Goal: Information Seeking & Learning: Compare options

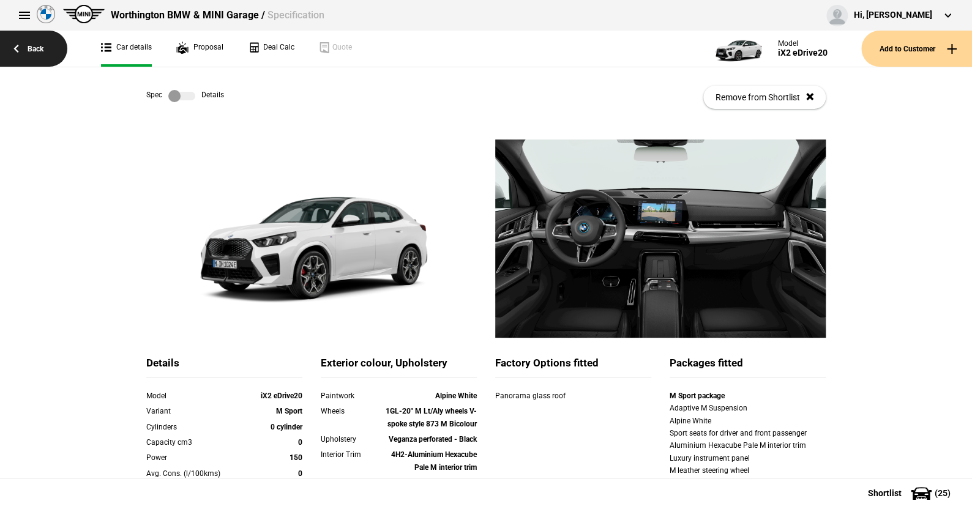
drag, startPoint x: 0, startPoint y: 0, endPoint x: 37, endPoint y: 45, distance: 58.7
click at [37, 45] on link "Back" at bounding box center [33, 49] width 67 height 36
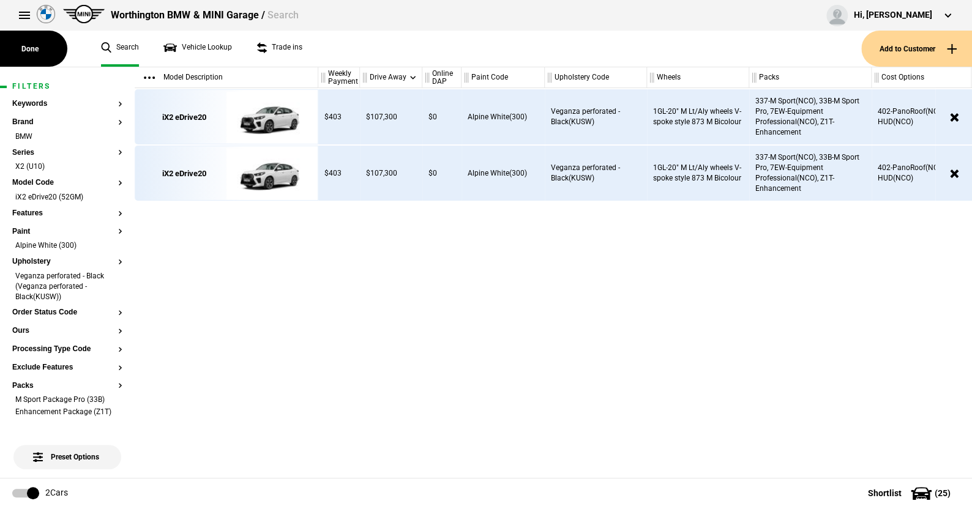
click at [113, 242] on article "Filters Keywords Brand BMW Series X2 (U10) Model Code iX2 eDrive20 (52GM) Featu…" at bounding box center [67, 497] width 135 height 861
click at [109, 245] on li "Alpine White (300)" at bounding box center [67, 247] width 110 height 12
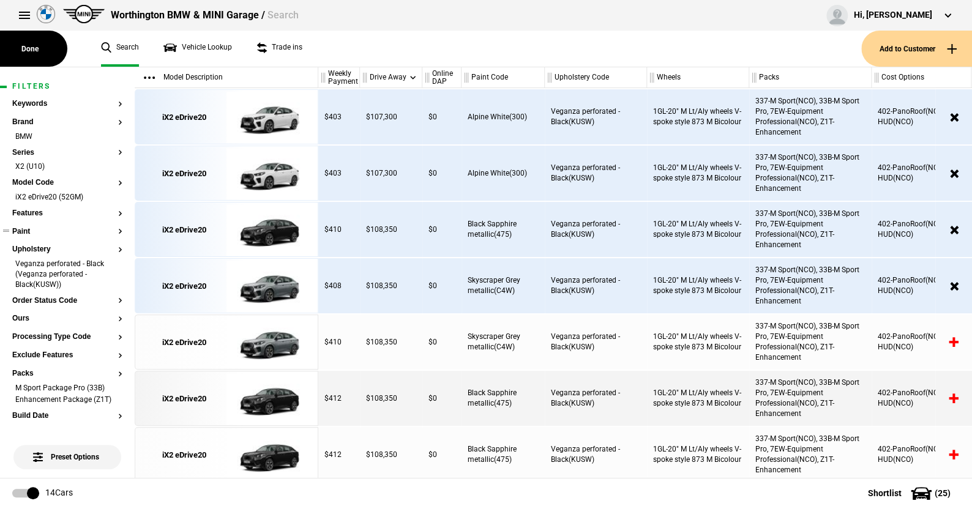
click at [26, 228] on button "Paint" at bounding box center [67, 232] width 110 height 9
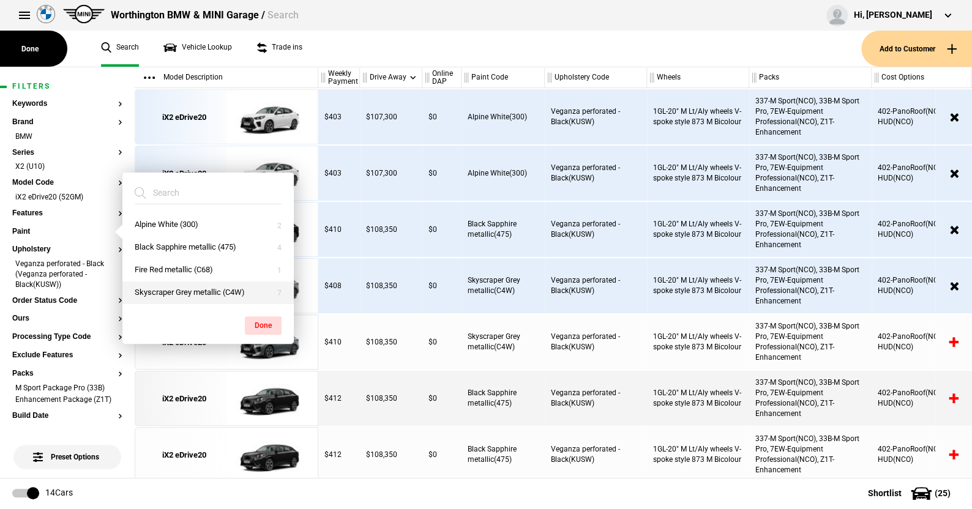
click at [159, 284] on button "Skyscraper Grey metallic (C4W)" at bounding box center [207, 293] width 171 height 23
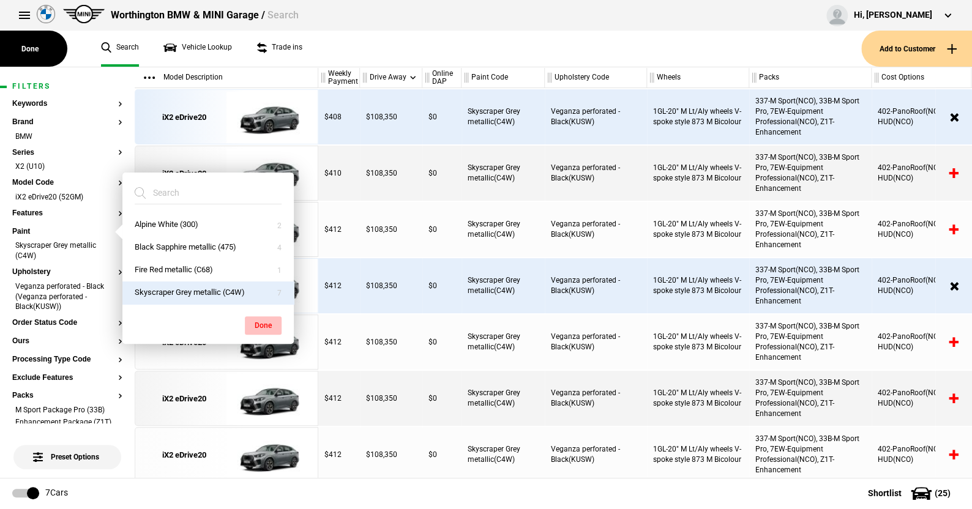
click at [258, 319] on button "Done" at bounding box center [263, 325] width 37 height 18
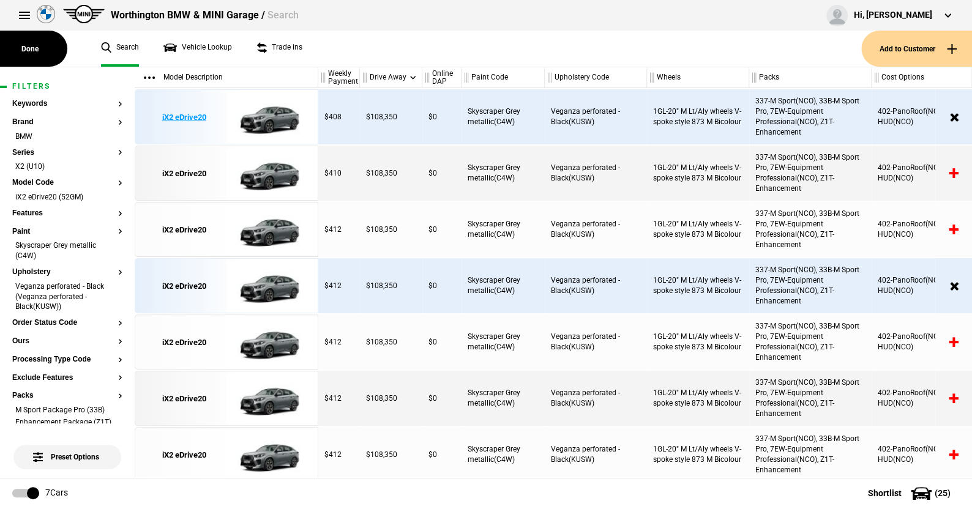
click at [274, 121] on img at bounding box center [268, 117] width 85 height 55
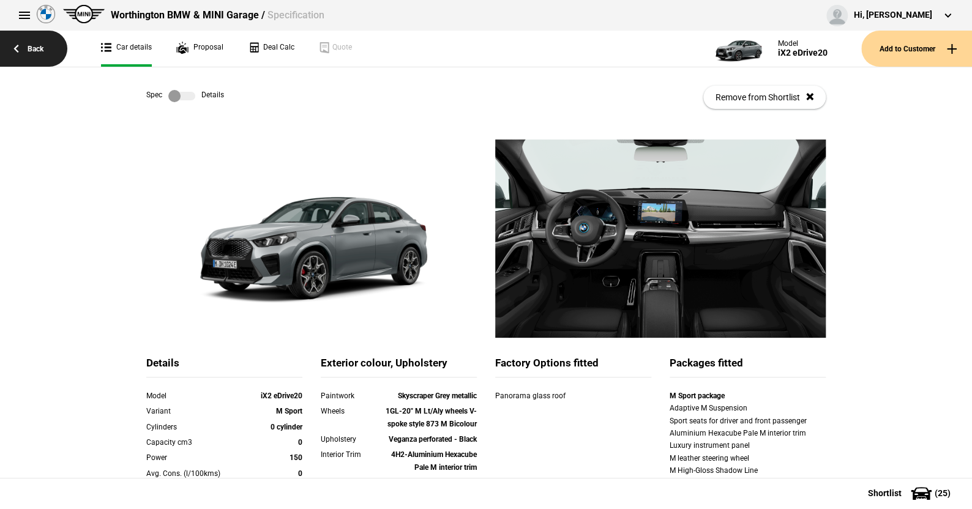
click at [37, 45] on link "Back" at bounding box center [33, 49] width 67 height 36
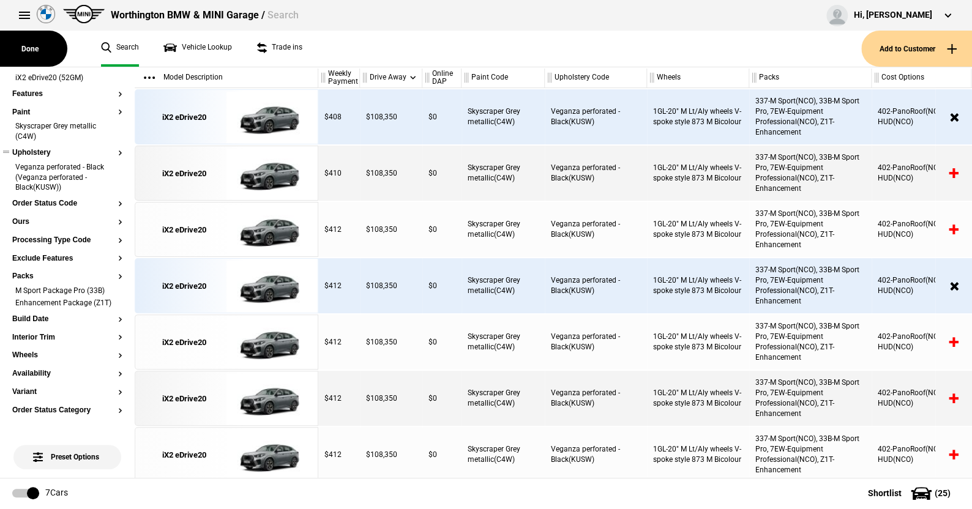
scroll to position [122, 0]
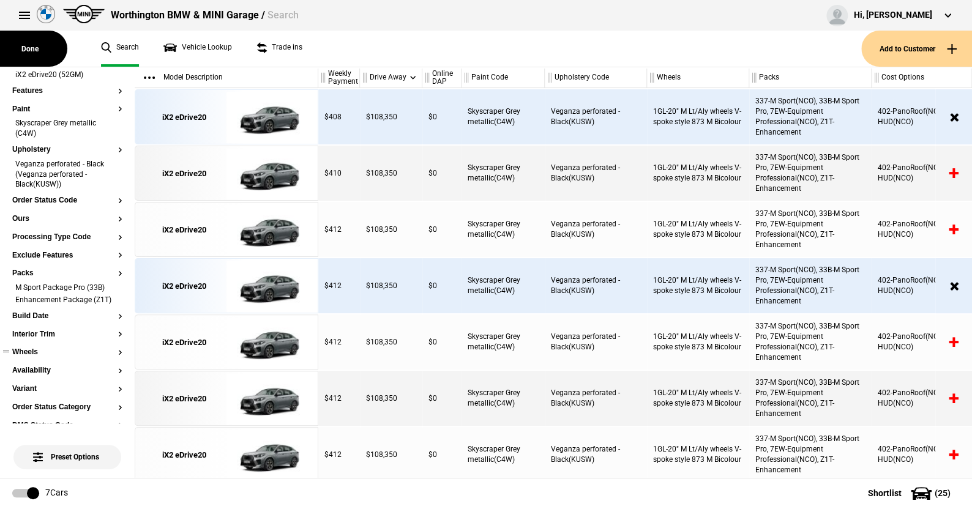
click at [31, 367] on section "Wheels" at bounding box center [67, 357] width 110 height 18
click at [32, 357] on button "Wheels" at bounding box center [67, 352] width 110 height 9
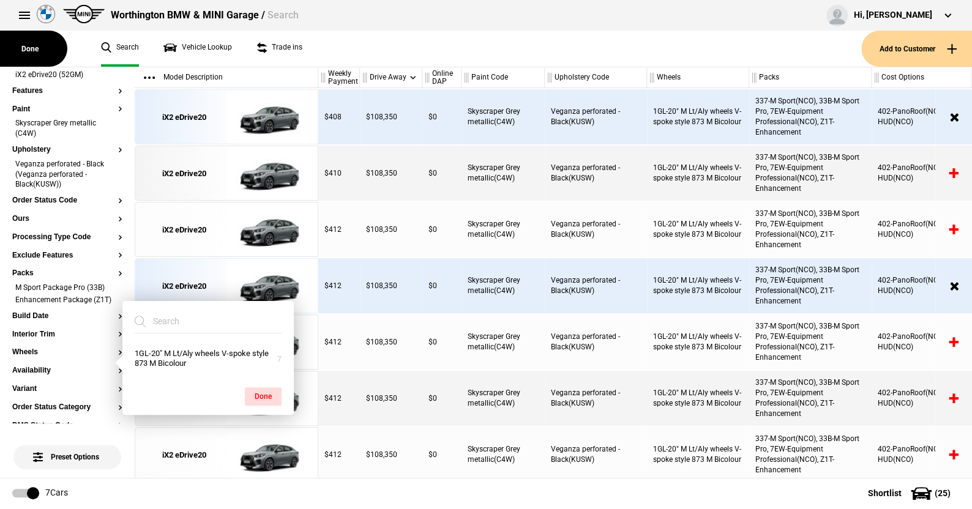
click at [449, 53] on ul "Search Vehicle Lookup Trade ins" at bounding box center [475, 49] width 772 height 36
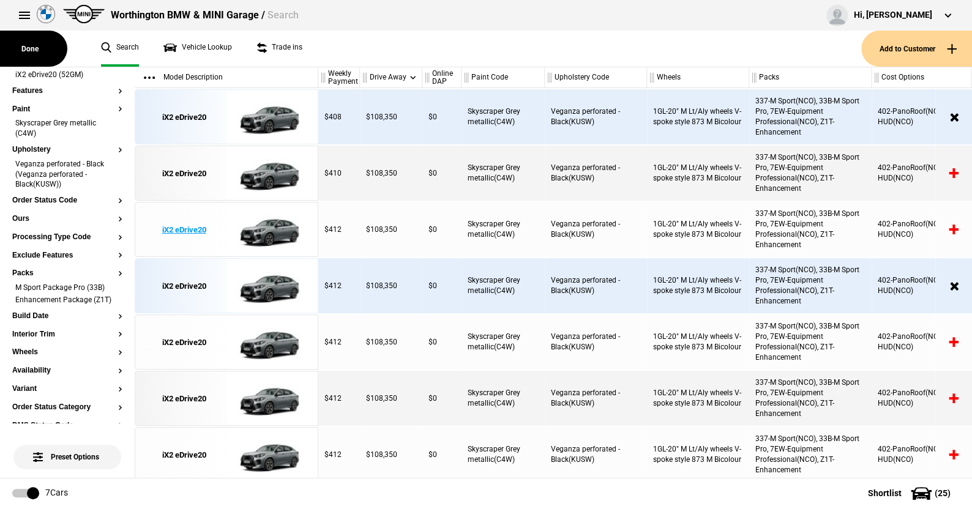
click at [278, 226] on img at bounding box center [268, 230] width 85 height 55
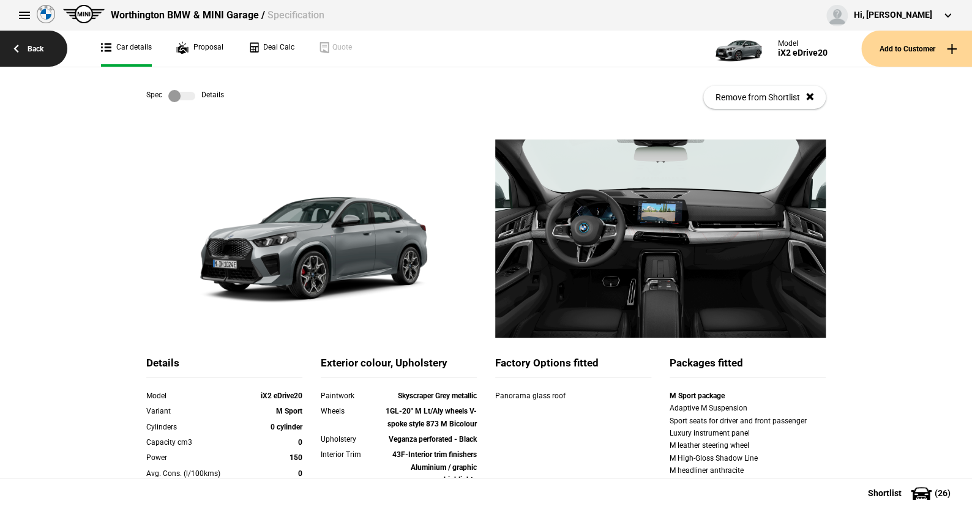
click at [37, 47] on link "Back" at bounding box center [33, 49] width 67 height 36
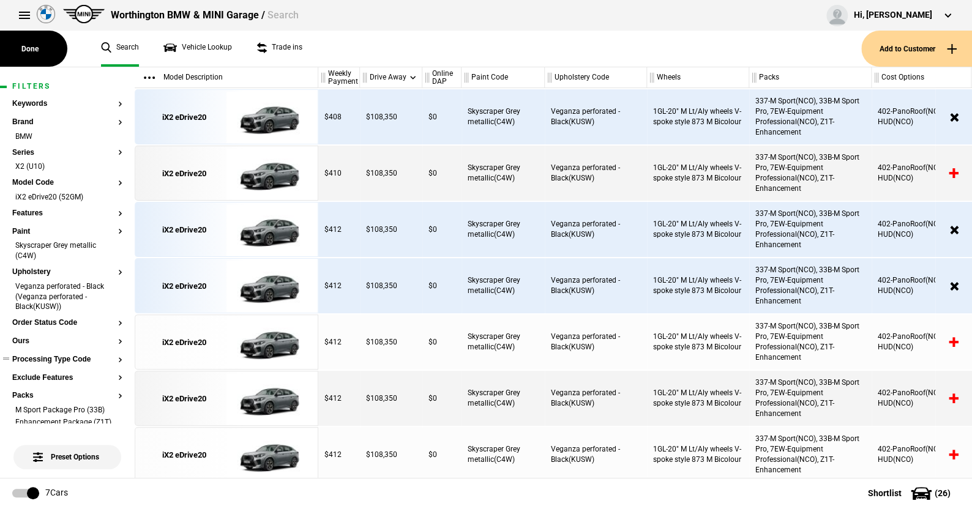
click at [58, 357] on button "Processing Type Code" at bounding box center [67, 360] width 110 height 9
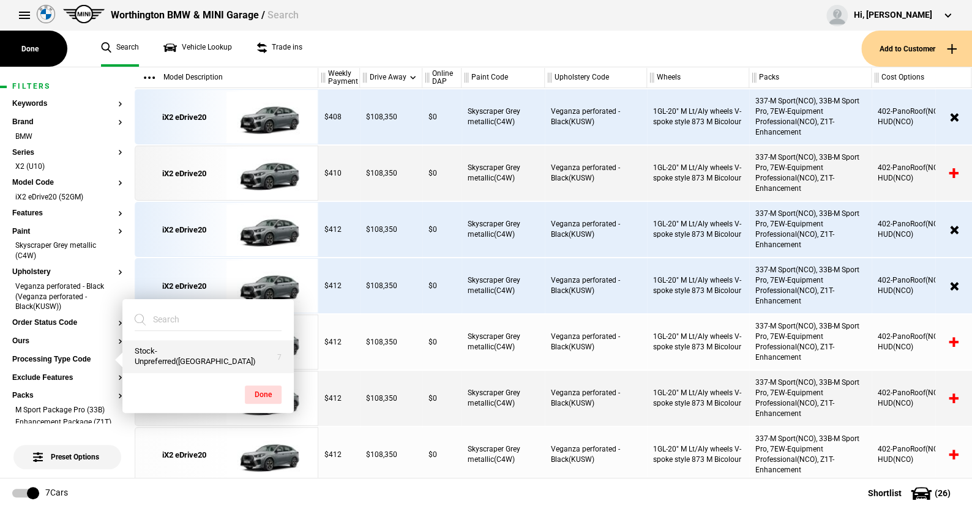
click at [157, 356] on button "Stock-Unpreferred(US)" at bounding box center [207, 356] width 171 height 33
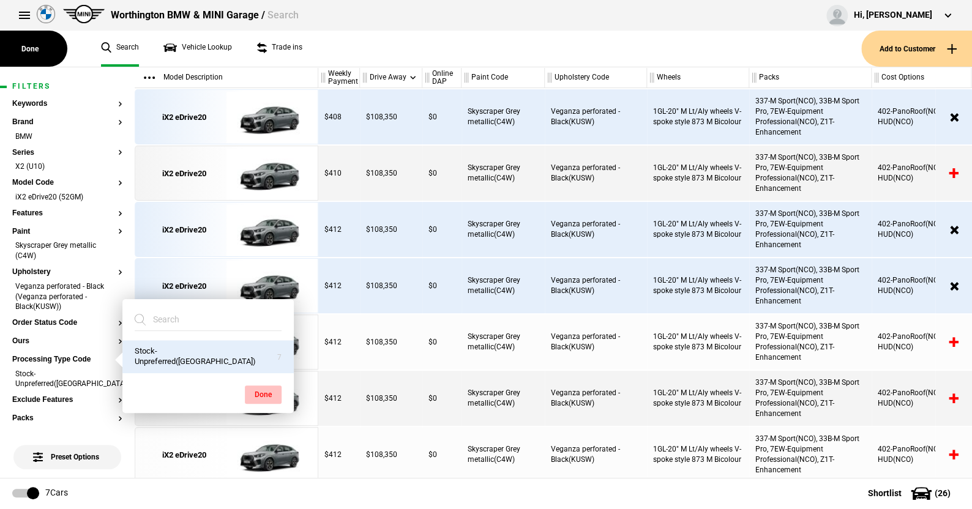
click at [259, 392] on button "Done" at bounding box center [263, 395] width 37 height 18
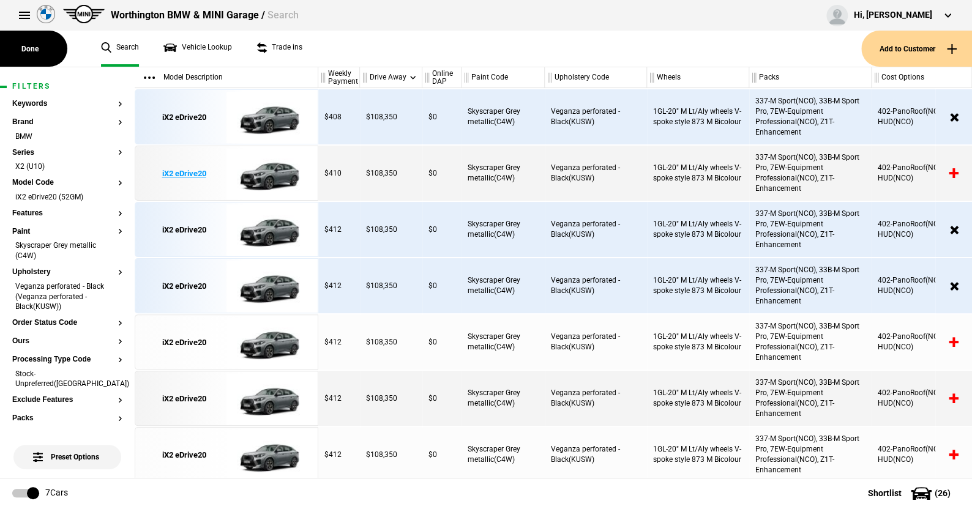
click at [265, 174] on img at bounding box center [268, 173] width 85 height 55
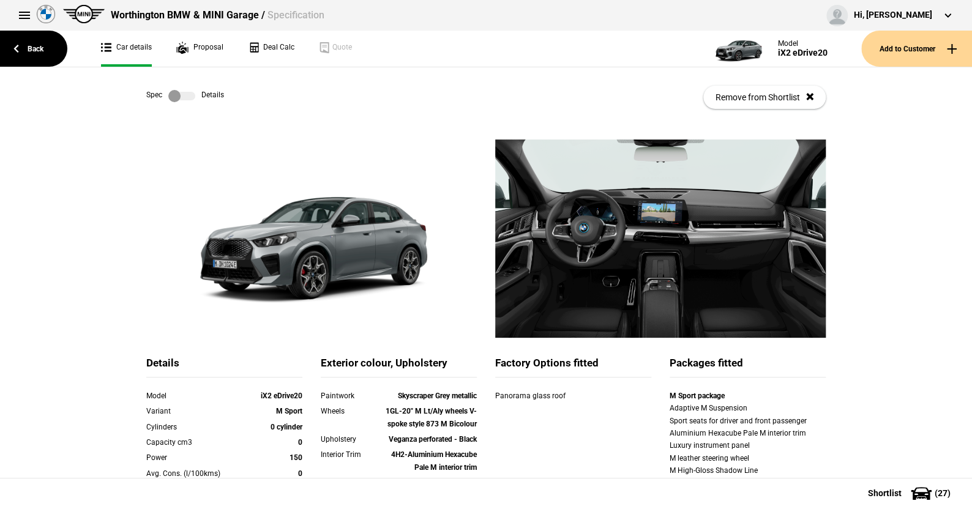
click at [186, 94] on label at bounding box center [181, 96] width 27 height 12
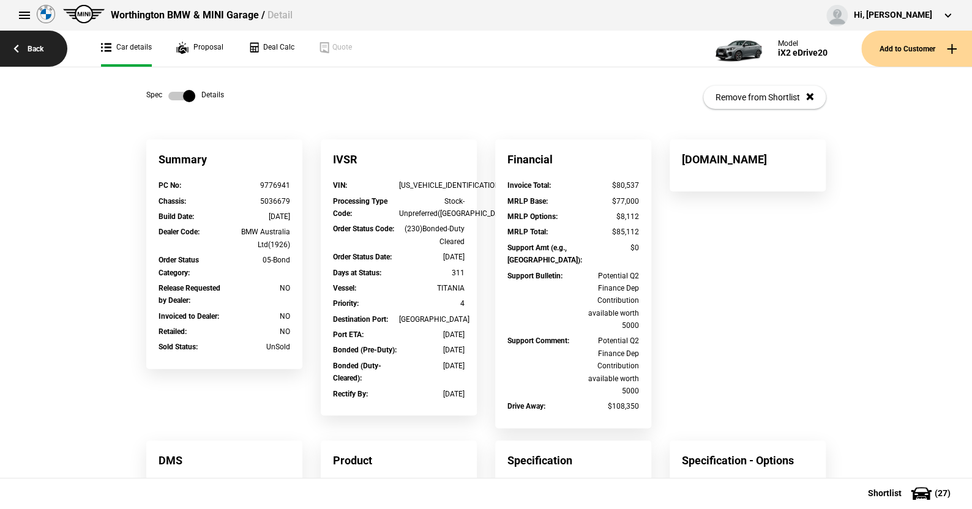
click at [32, 42] on link "Back" at bounding box center [33, 49] width 67 height 36
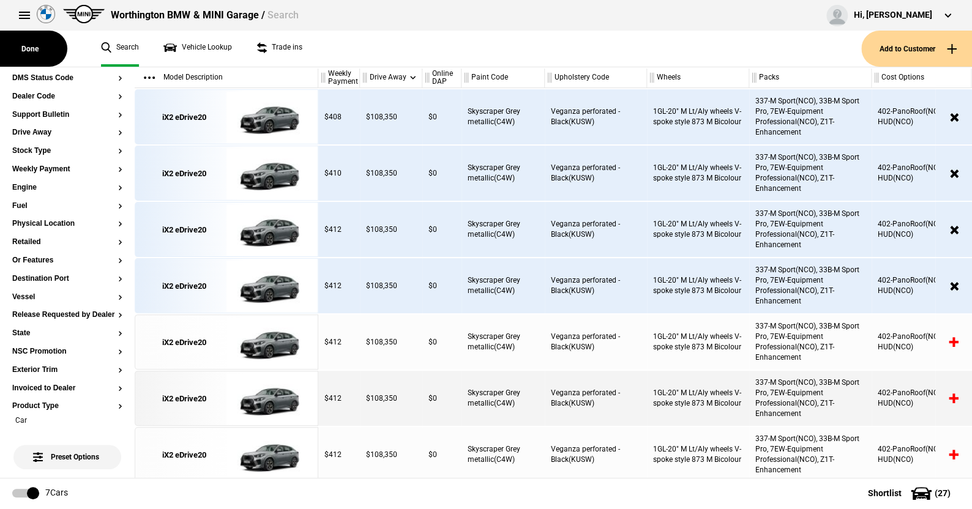
scroll to position [545, 0]
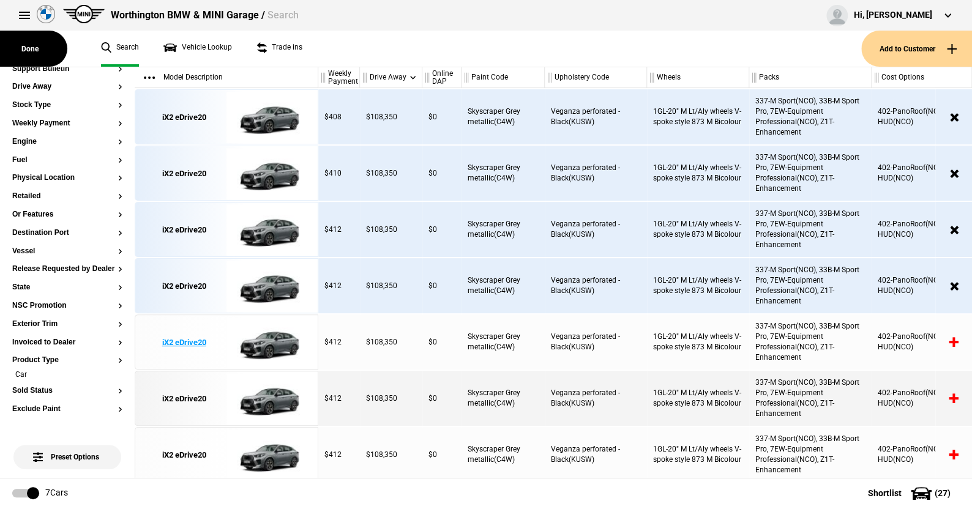
click at [275, 340] on img at bounding box center [268, 342] width 85 height 55
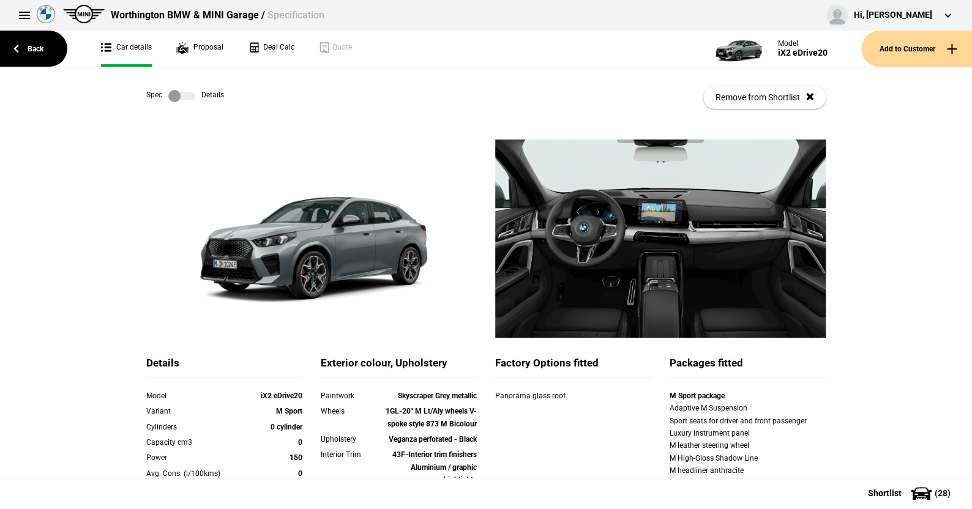
click at [184, 94] on label at bounding box center [181, 96] width 27 height 12
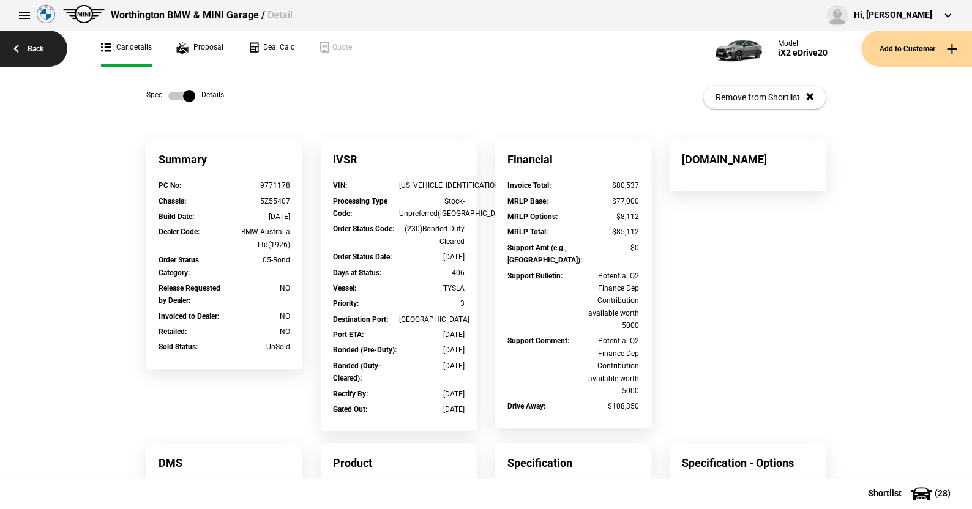
click at [42, 47] on link "Back" at bounding box center [33, 49] width 67 height 36
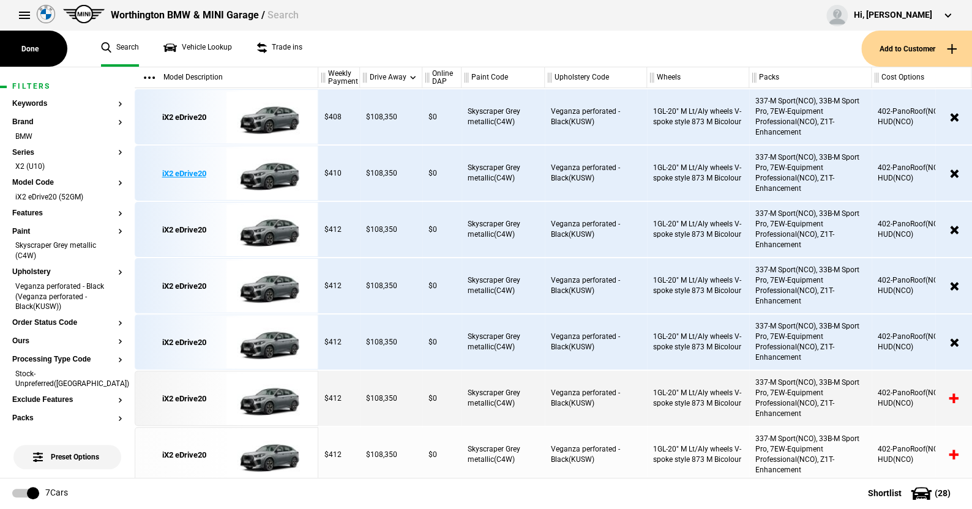
click at [268, 172] on img at bounding box center [268, 173] width 85 height 55
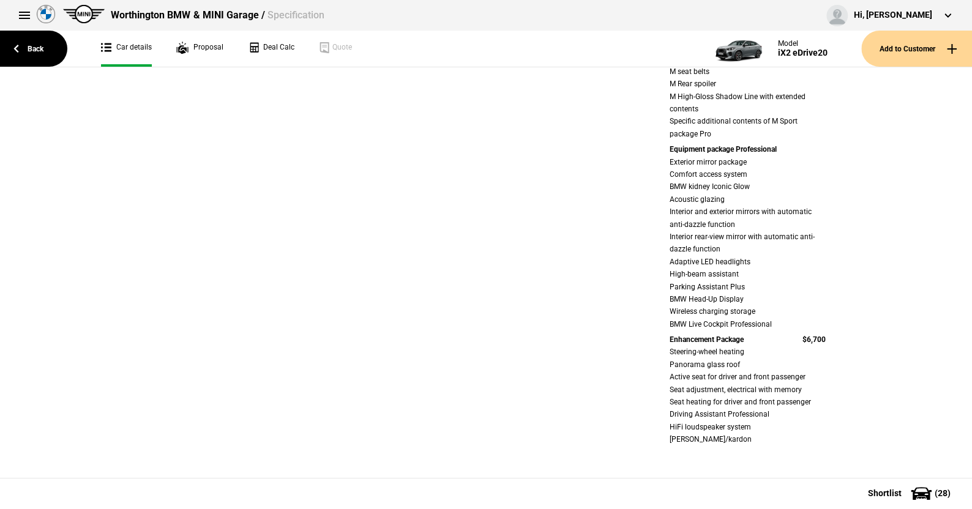
scroll to position [122, 0]
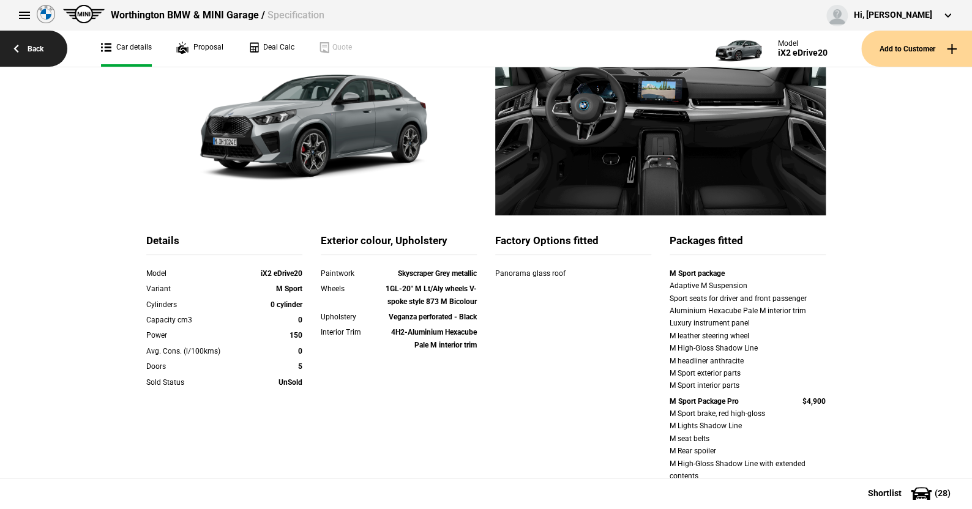
click at [37, 44] on link "Back" at bounding box center [33, 49] width 67 height 36
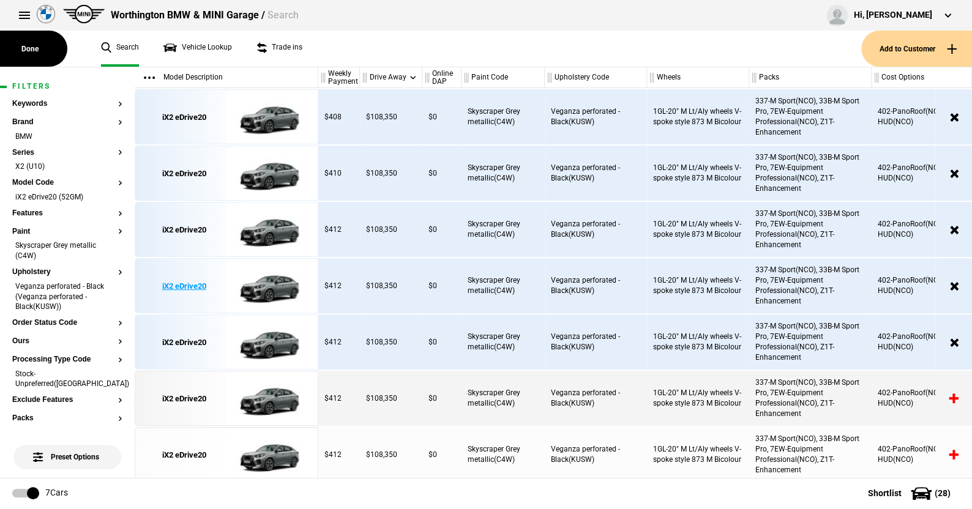
click at [272, 289] on img at bounding box center [268, 286] width 85 height 55
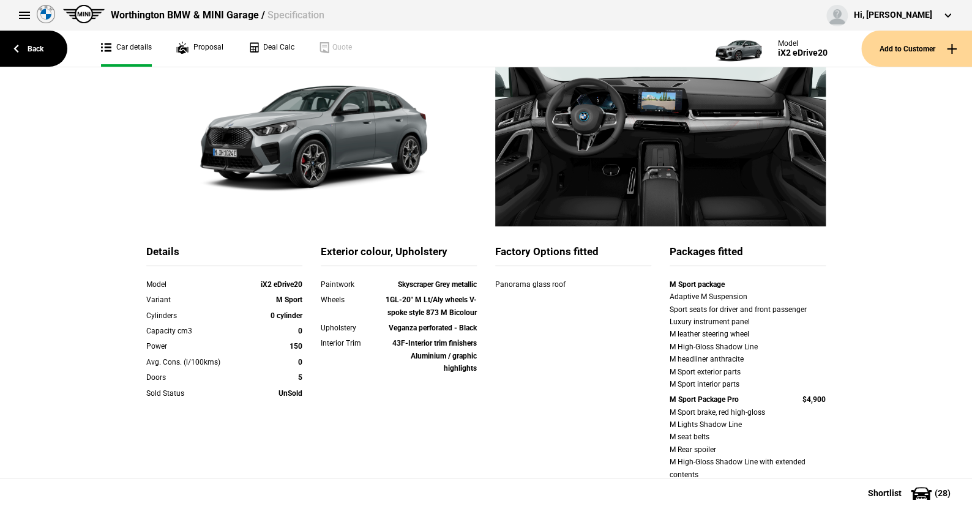
scroll to position [122, 0]
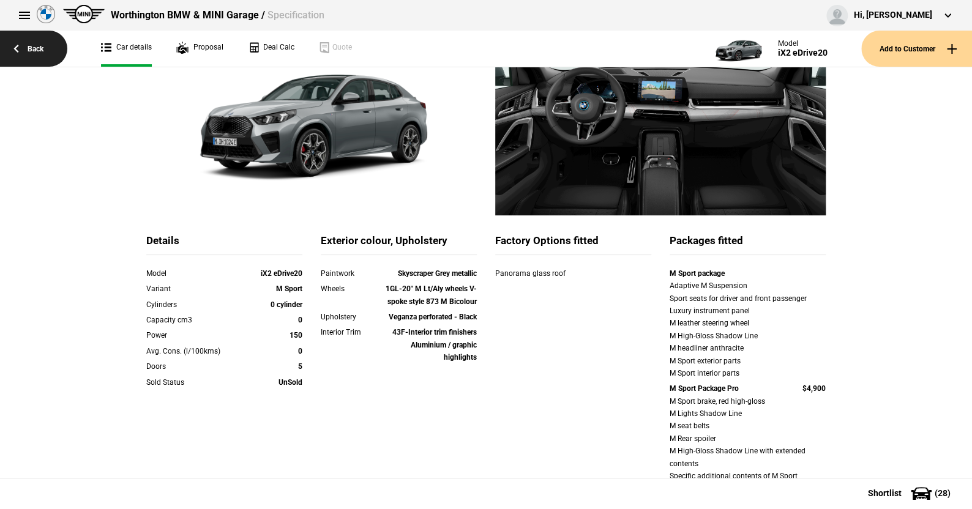
click at [36, 45] on link "Back" at bounding box center [33, 49] width 67 height 36
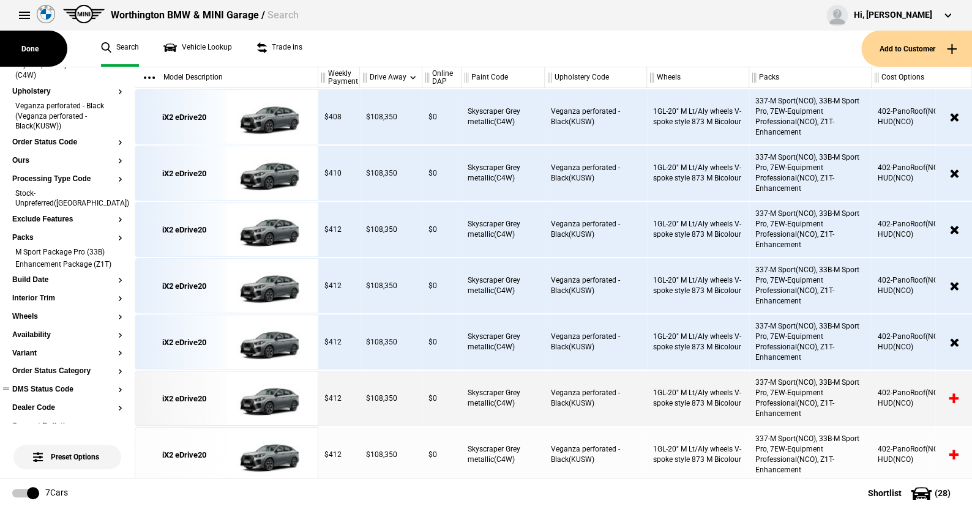
scroll to position [184, 0]
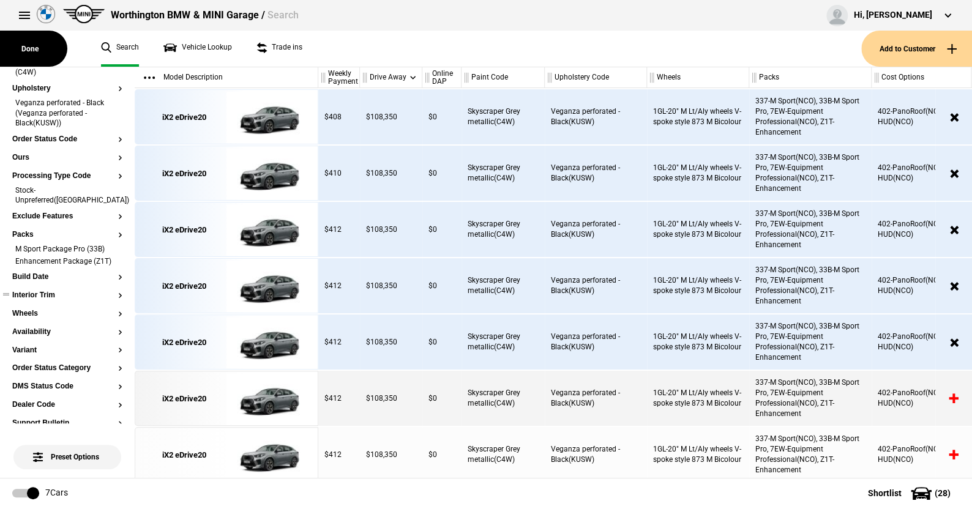
click at [32, 296] on button "Interior Trim" at bounding box center [67, 295] width 110 height 9
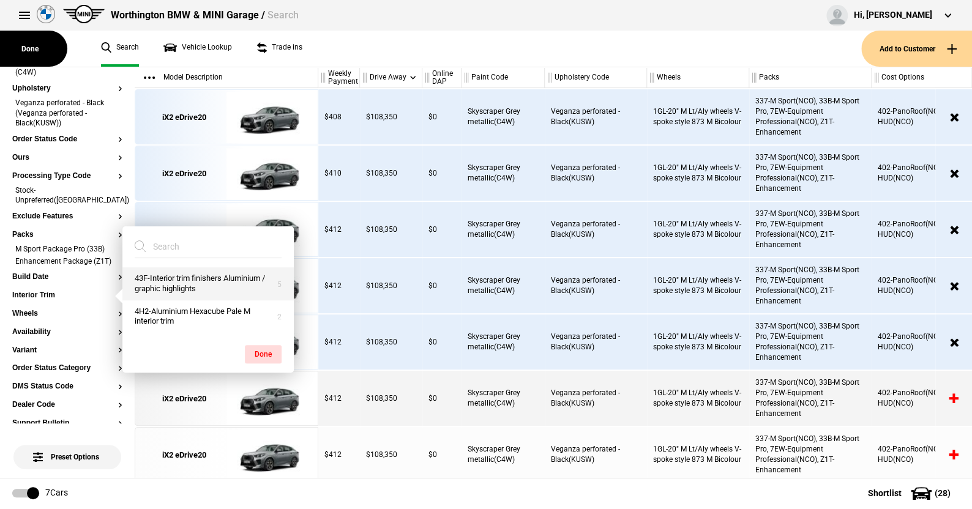
click at [174, 284] on button "43F-Interior trim finishers Aluminium / graphic highlights" at bounding box center [207, 283] width 171 height 33
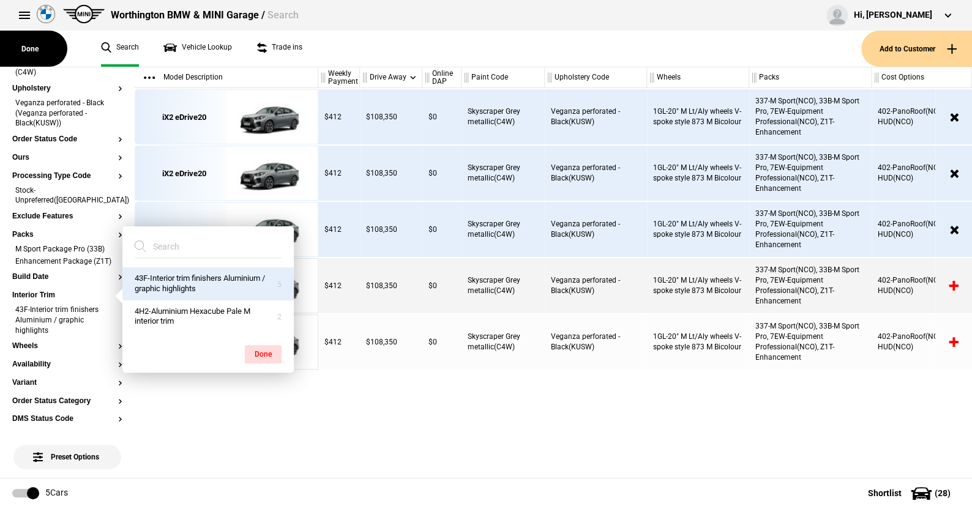
scroll to position [0, 0]
click at [268, 118] on img at bounding box center [268, 117] width 85 height 55
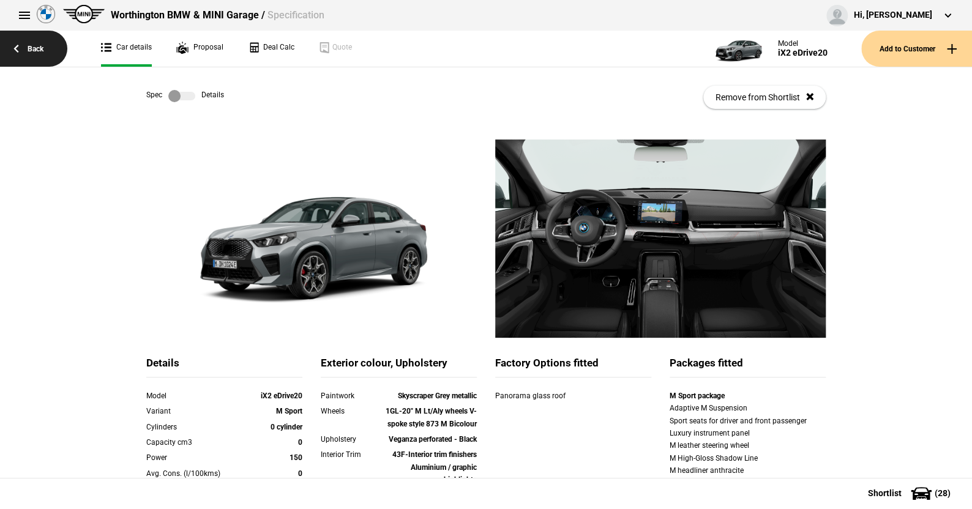
click at [34, 45] on link "Back" at bounding box center [33, 49] width 67 height 36
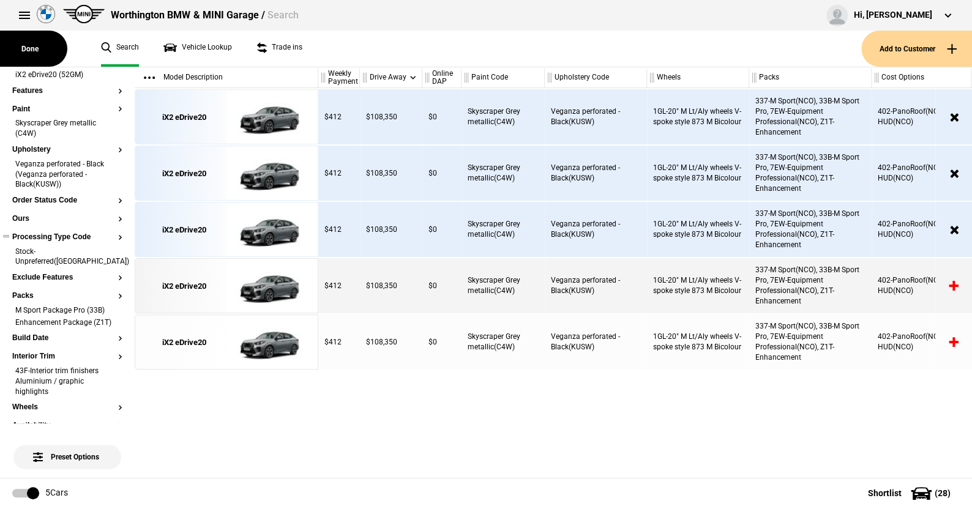
scroll to position [184, 0]
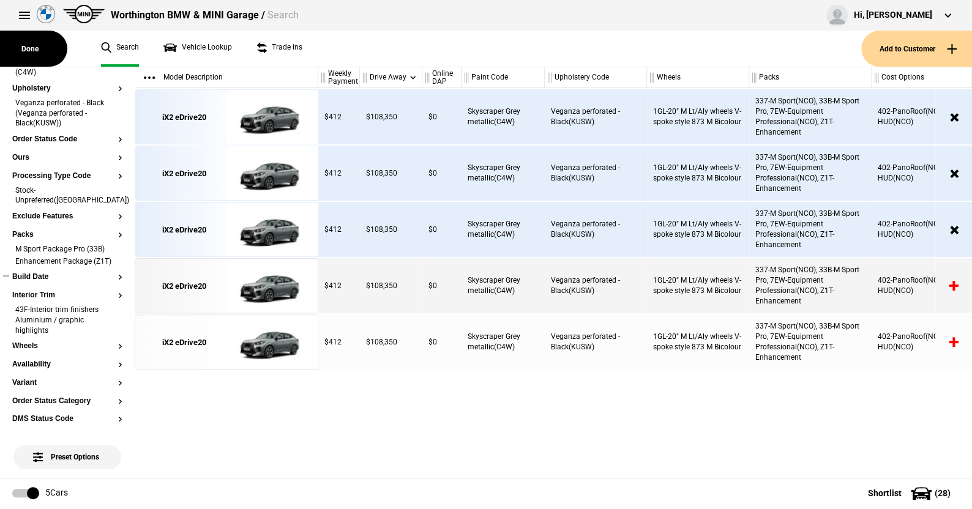
click at [37, 290] on ul at bounding box center [67, 288] width 110 height 5
click at [37, 293] on button "Interior Trim" at bounding box center [67, 295] width 110 height 9
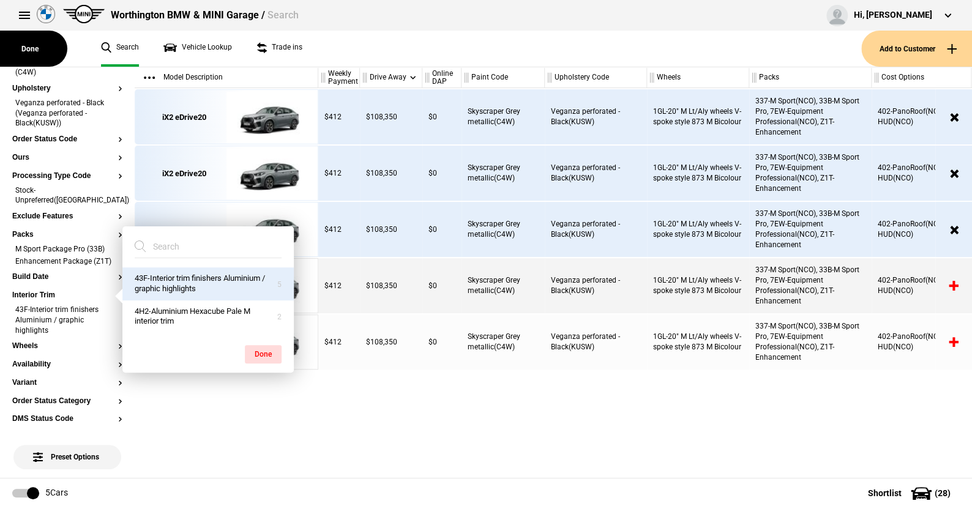
click at [340, 60] on ul "Search Vehicle Lookup Trade ins" at bounding box center [475, 49] width 772 height 36
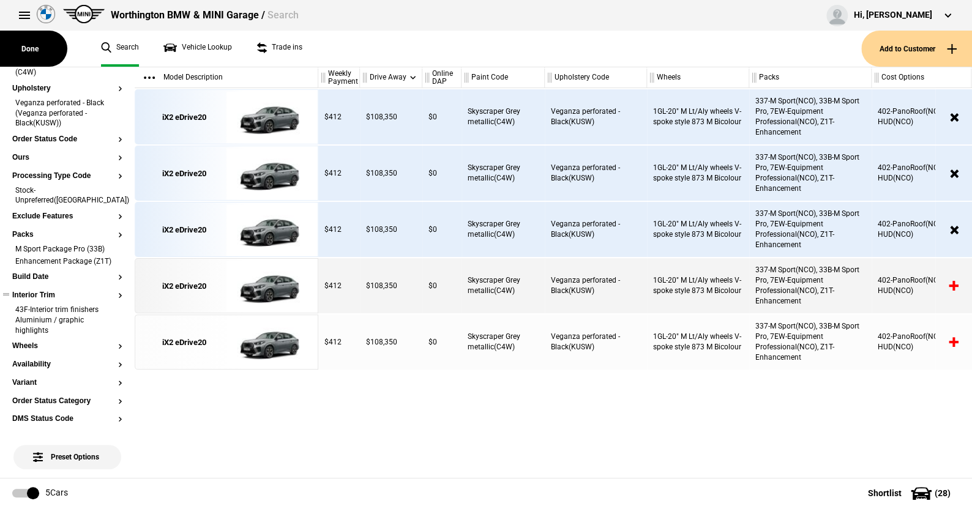
click at [43, 293] on button "Interior Trim" at bounding box center [67, 295] width 110 height 9
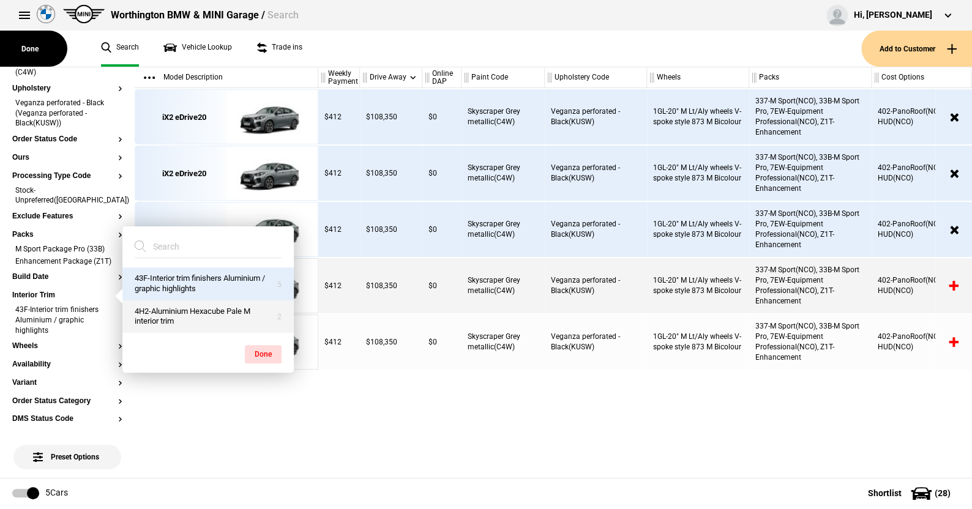
click at [167, 311] on button "4H2-Aluminium Hexacube Pale M interior trim" at bounding box center [207, 316] width 171 height 33
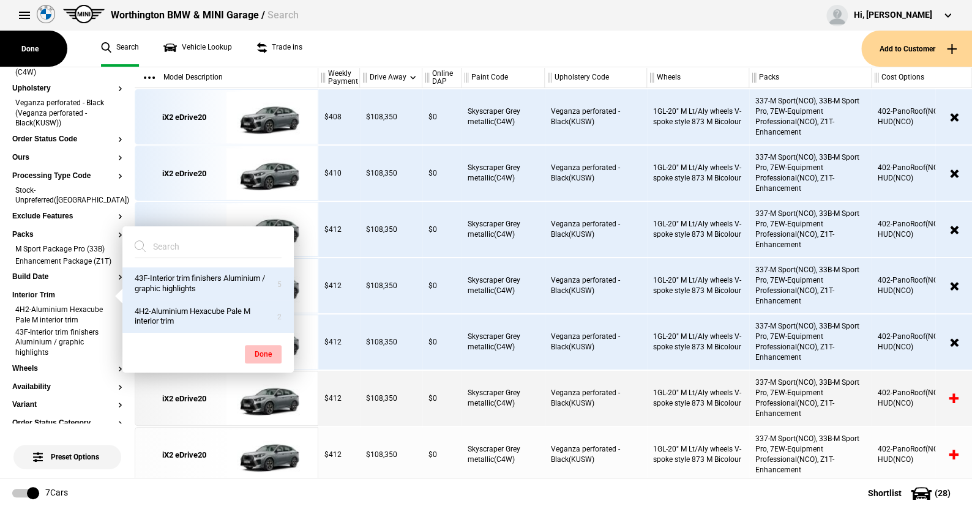
click at [256, 349] on button "Done" at bounding box center [263, 354] width 37 height 18
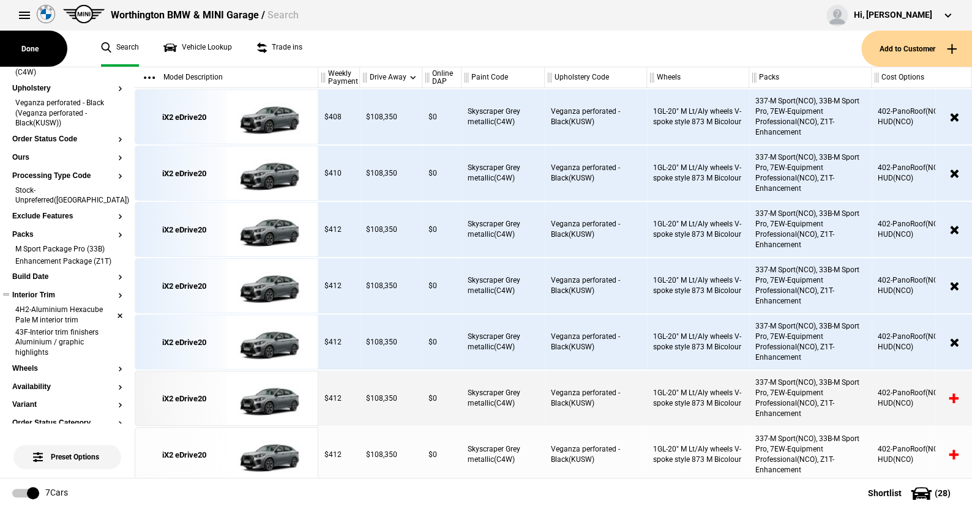
click at [111, 311] on li "4H2-Aluminium Hexacube Pale M interior trim" at bounding box center [67, 316] width 110 height 23
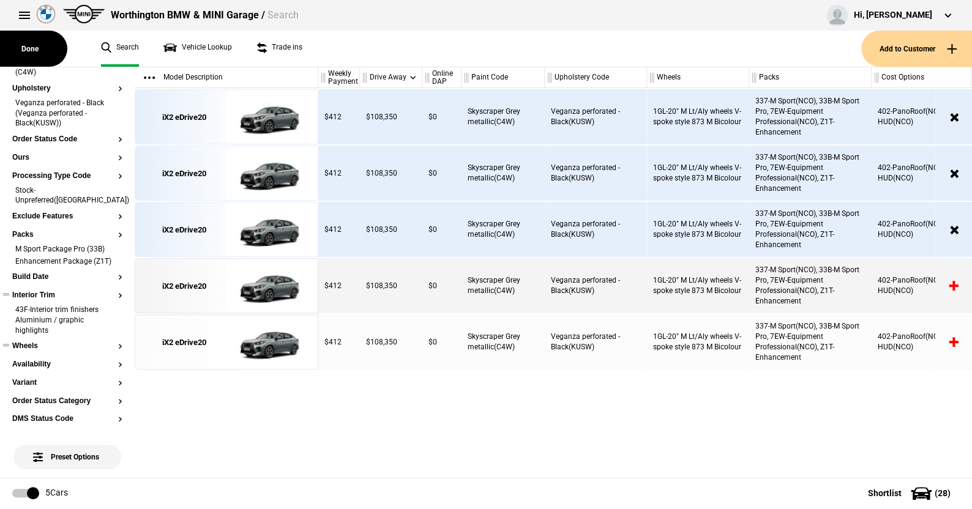
click at [30, 342] on button "Wheels" at bounding box center [67, 346] width 110 height 9
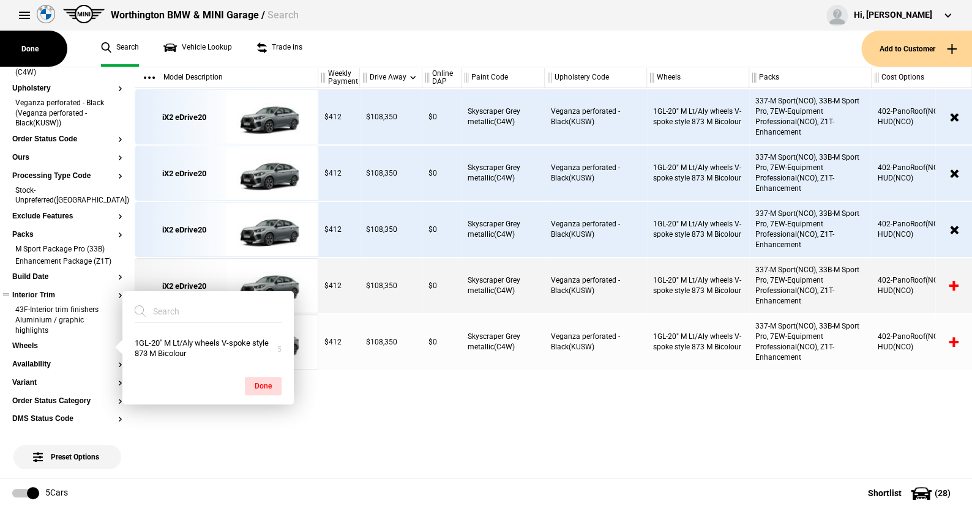
click at [379, 57] on ul "Search Vehicle Lookup Trade ins" at bounding box center [475, 49] width 772 height 36
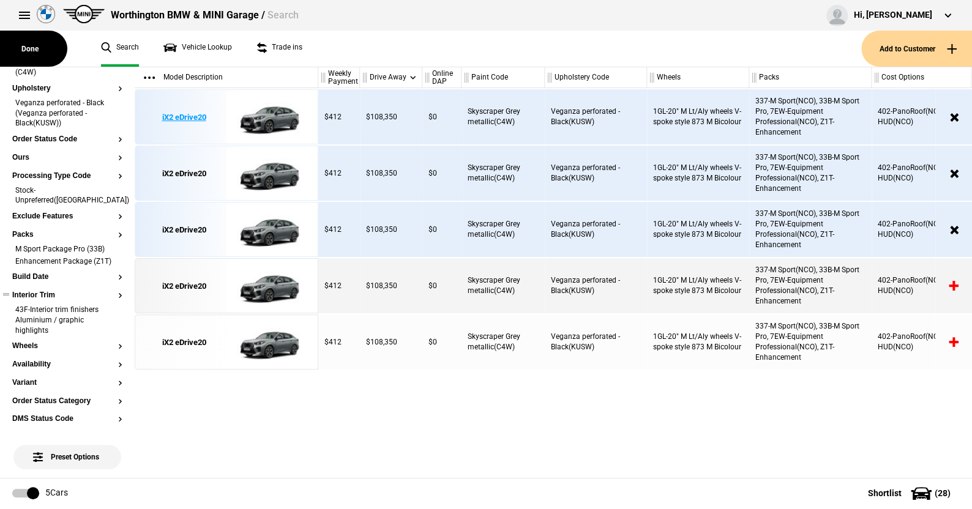
click at [277, 119] on img at bounding box center [268, 117] width 85 height 55
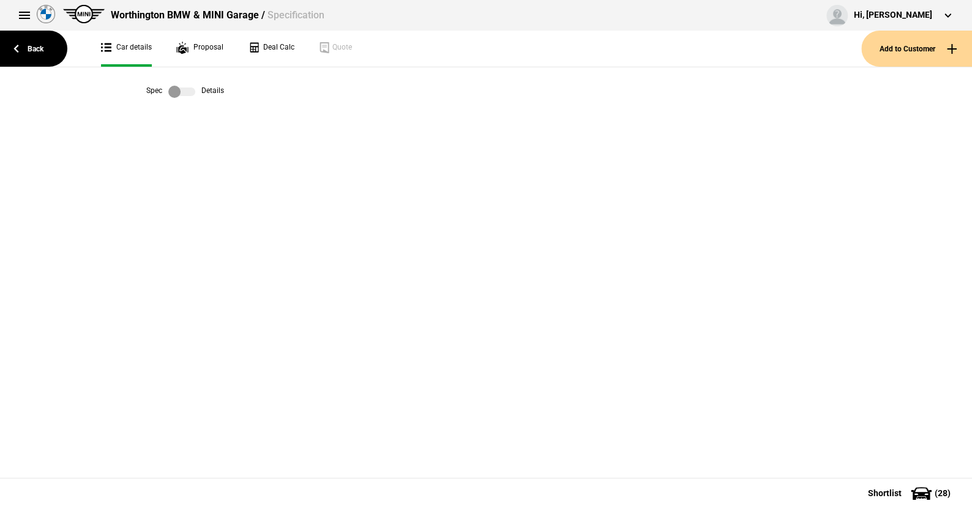
click at [189, 92] on label at bounding box center [181, 92] width 27 height 12
click at [38, 47] on link "Back" at bounding box center [33, 49] width 67 height 36
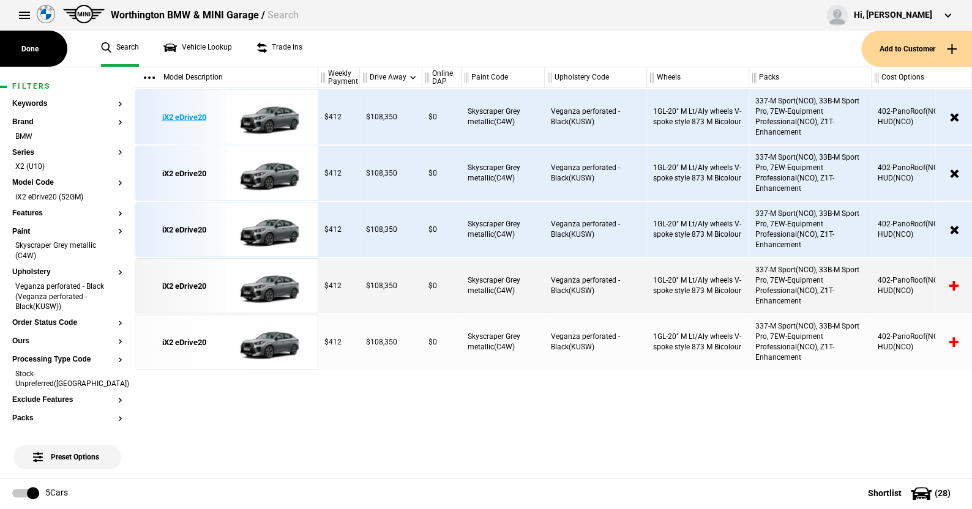
click at [273, 111] on img at bounding box center [268, 117] width 85 height 55
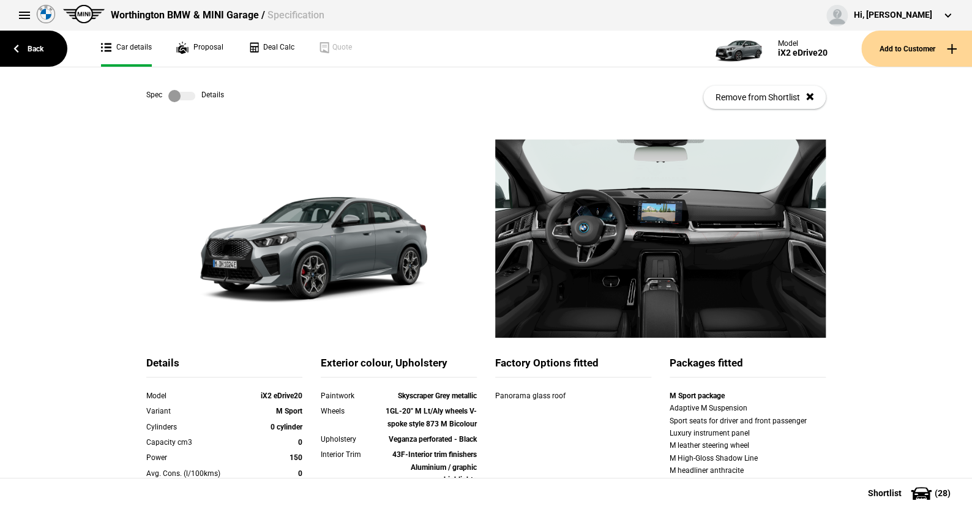
click at [191, 91] on link at bounding box center [181, 96] width 39 height 12
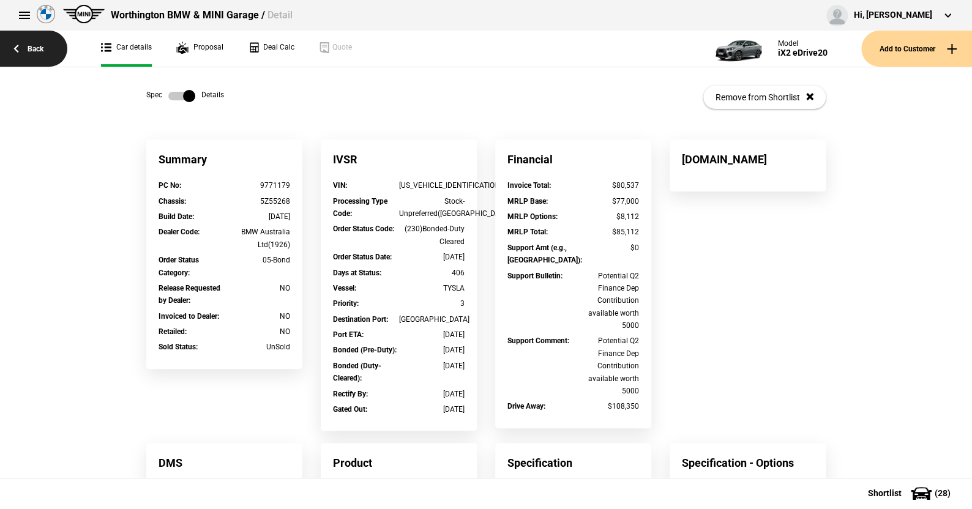
click at [32, 48] on link "Back" at bounding box center [33, 49] width 67 height 36
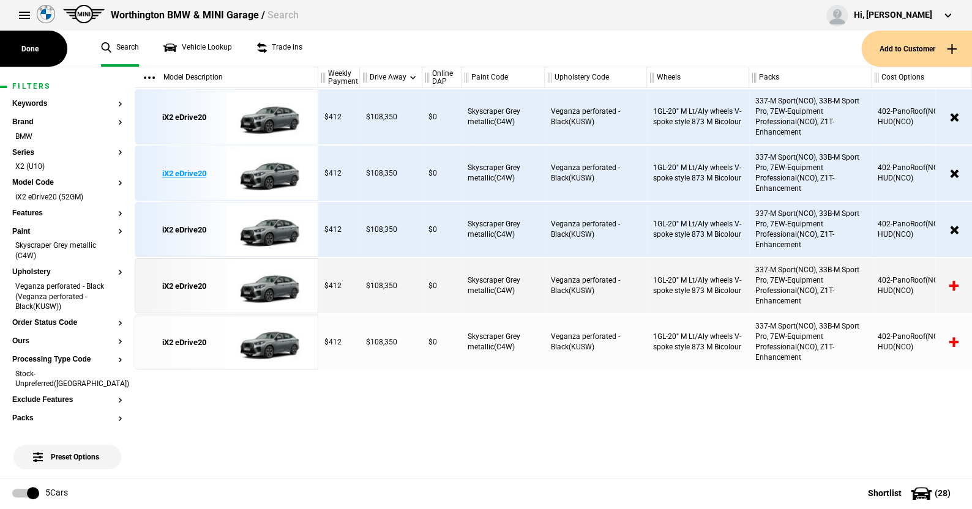
click at [267, 175] on img at bounding box center [268, 173] width 85 height 55
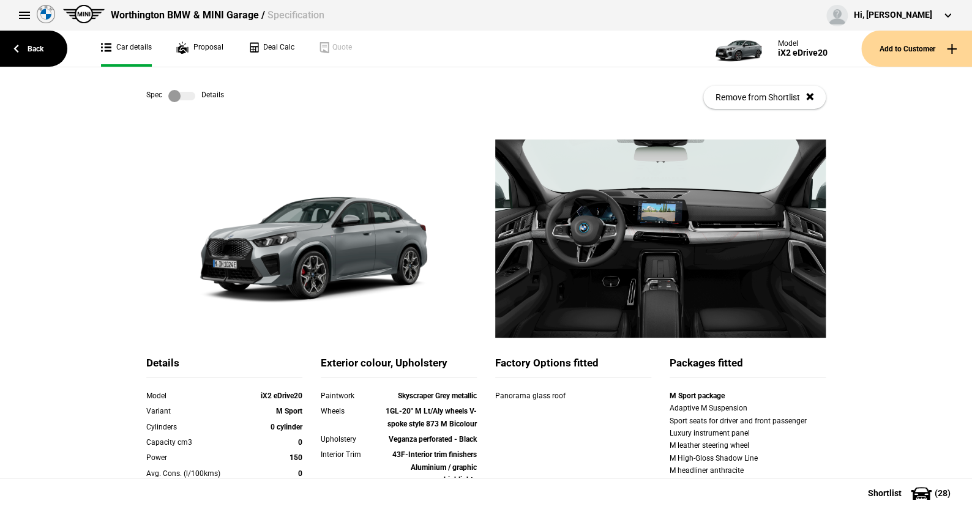
click at [189, 95] on label at bounding box center [181, 96] width 27 height 12
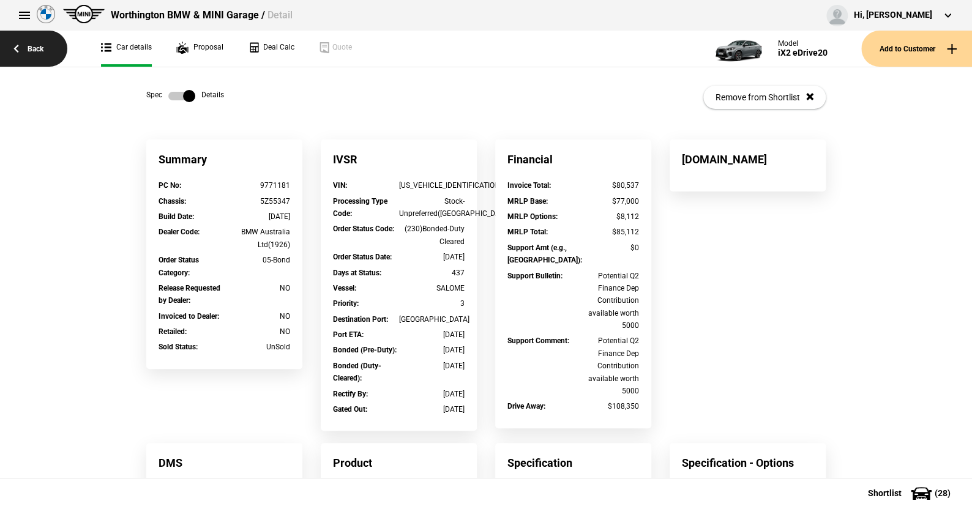
click at [35, 43] on link "Back" at bounding box center [33, 49] width 67 height 36
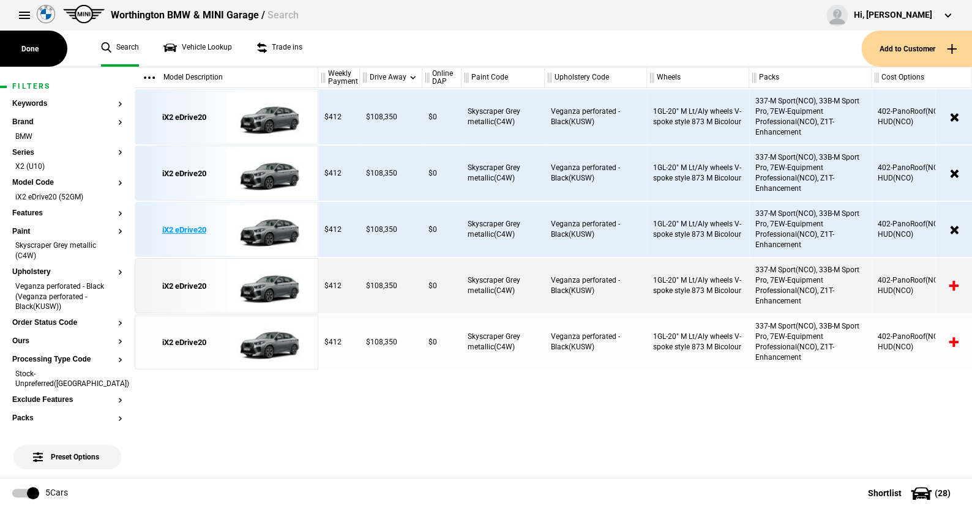
click at [274, 231] on img at bounding box center [268, 230] width 85 height 55
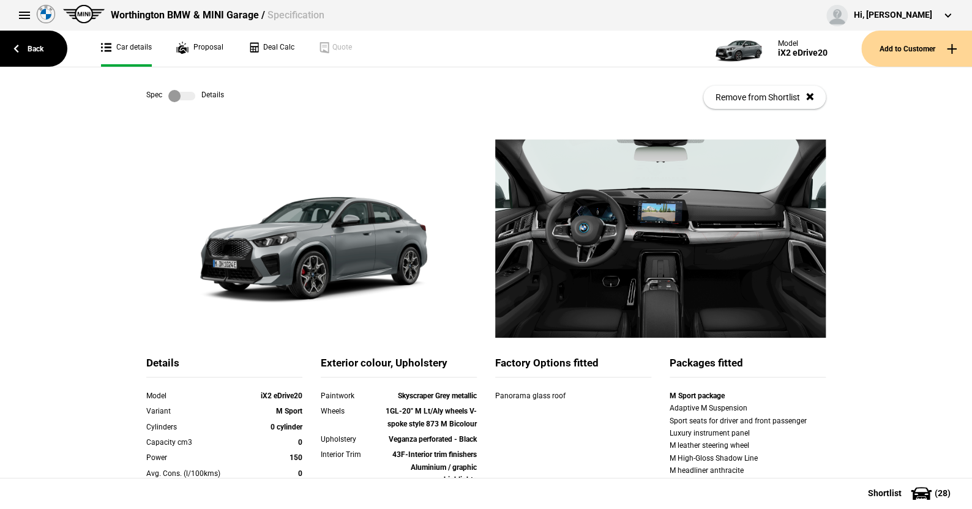
click at [188, 97] on label at bounding box center [181, 96] width 27 height 12
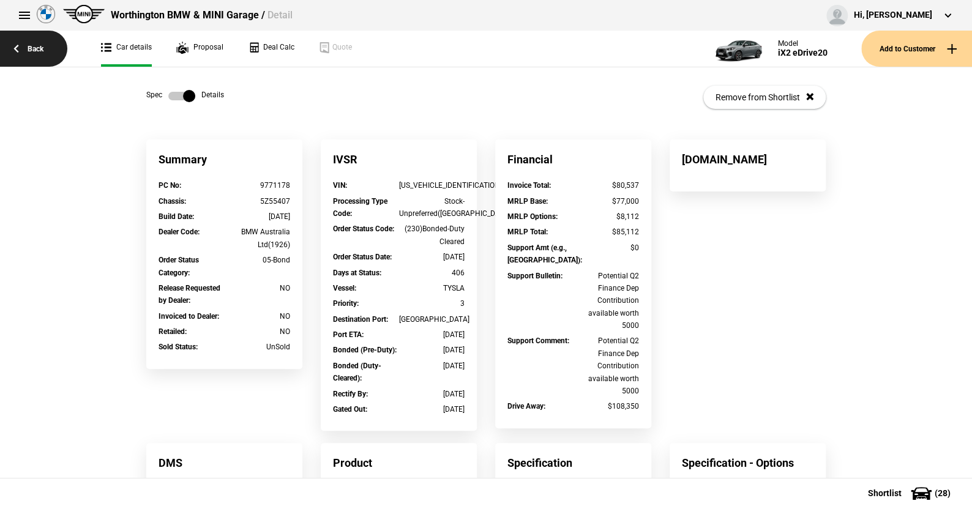
click at [32, 48] on link "Back" at bounding box center [33, 49] width 67 height 36
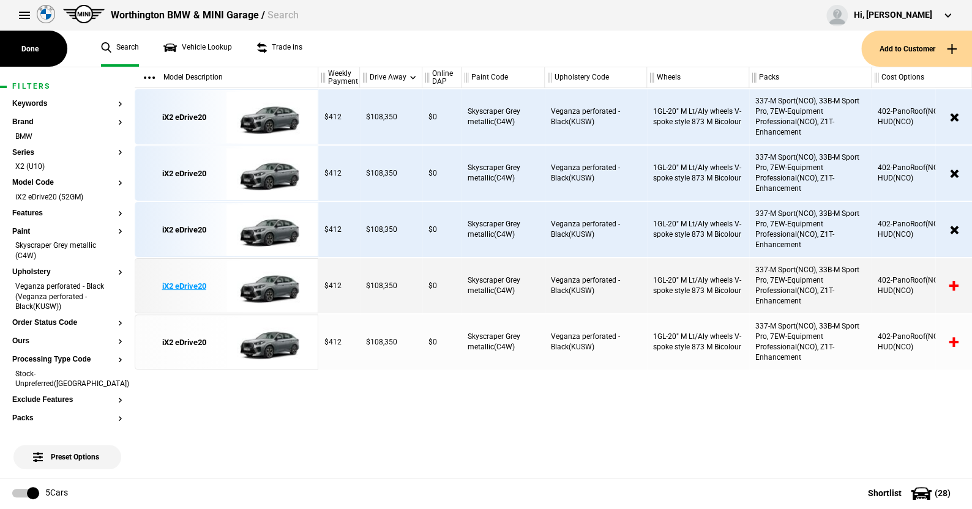
click at [263, 283] on img at bounding box center [268, 286] width 85 height 55
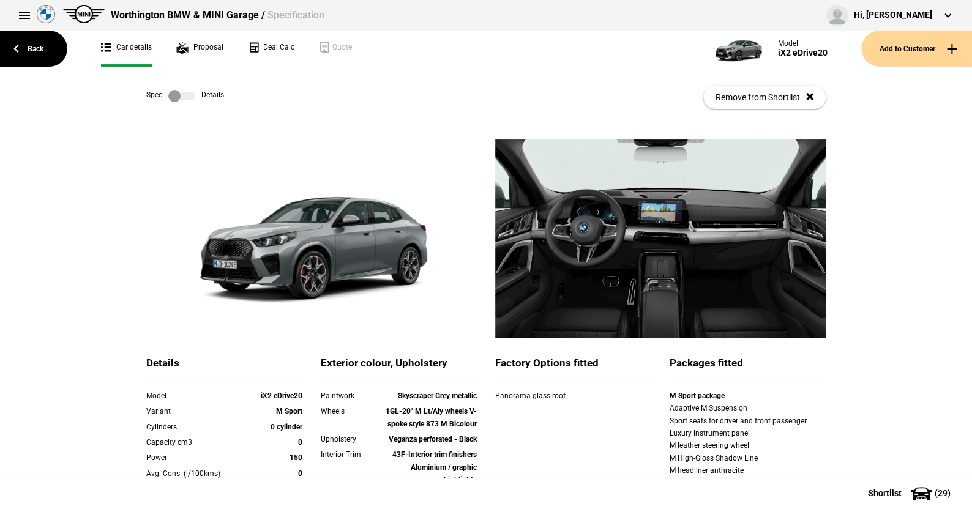
click at [189, 95] on label at bounding box center [181, 96] width 27 height 12
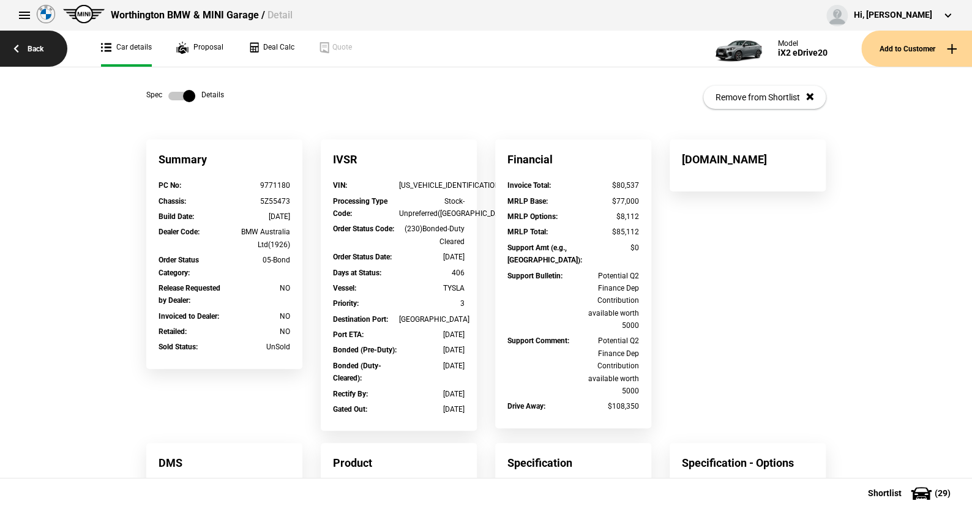
click at [35, 47] on link "Back" at bounding box center [33, 49] width 67 height 36
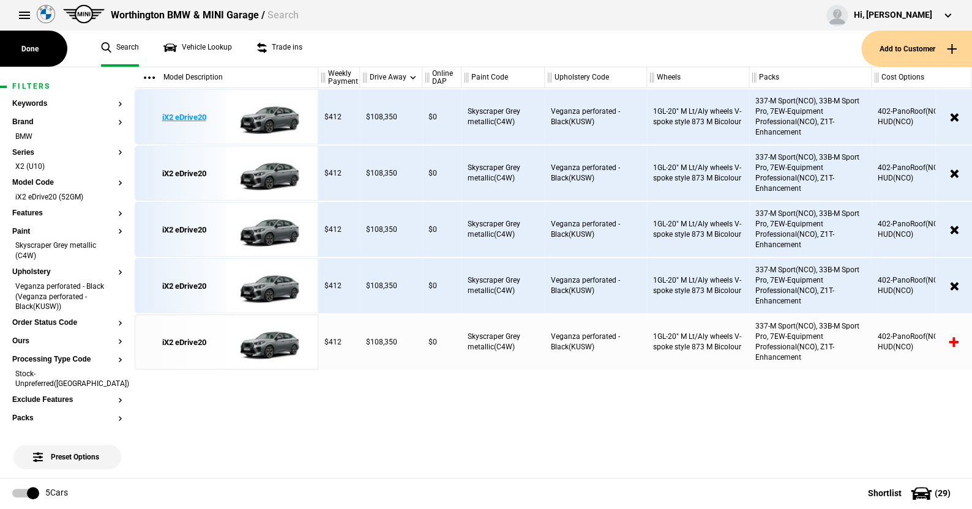
click at [271, 119] on img at bounding box center [268, 117] width 85 height 55
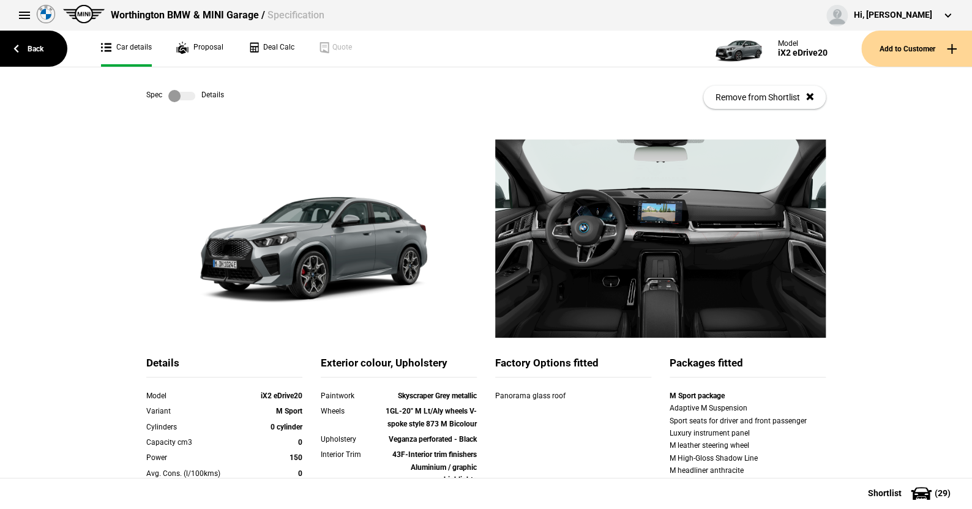
click at [184, 92] on label at bounding box center [181, 96] width 27 height 12
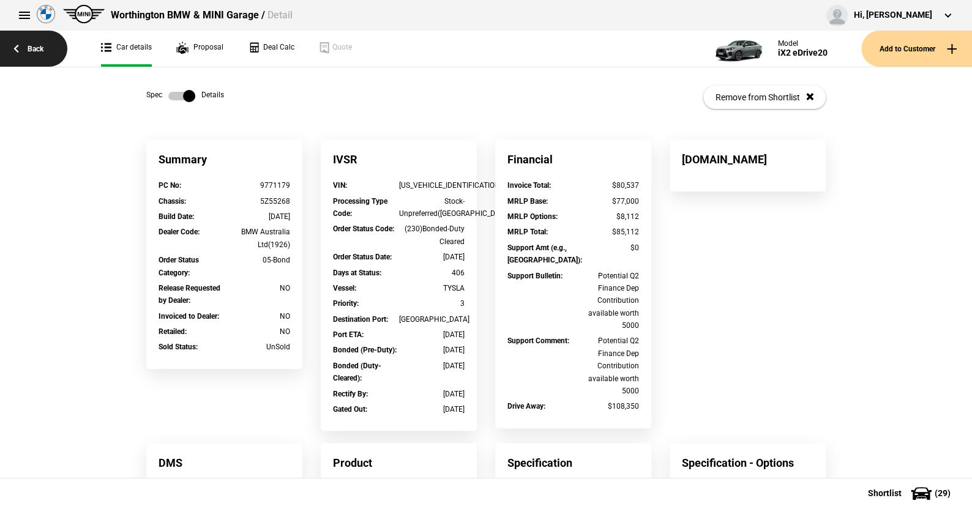
click at [31, 46] on link "Back" at bounding box center [33, 49] width 67 height 36
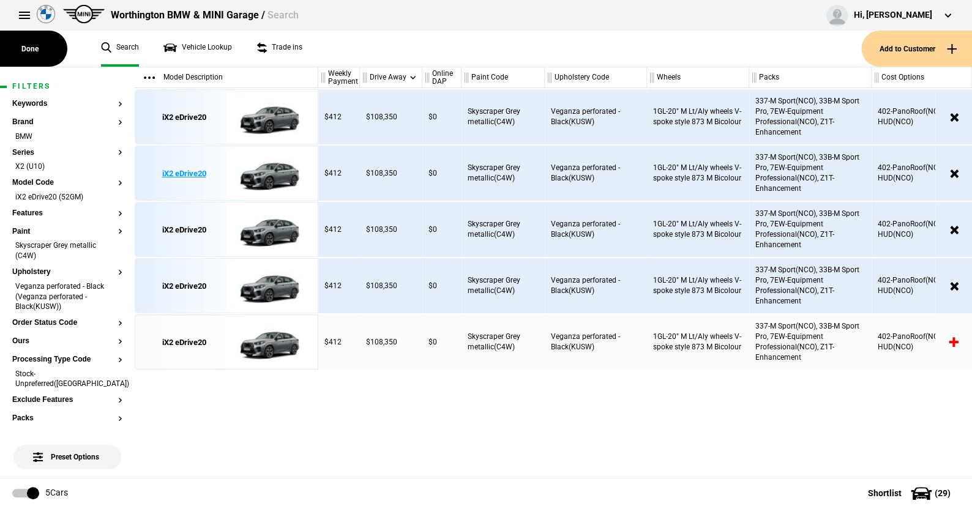
click at [285, 168] on img at bounding box center [268, 173] width 85 height 55
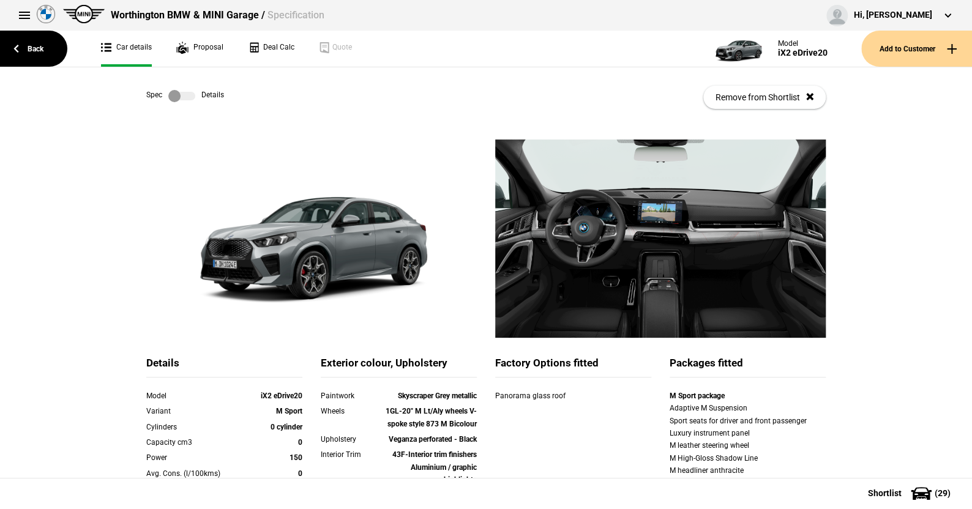
click at [184, 94] on label at bounding box center [181, 96] width 27 height 12
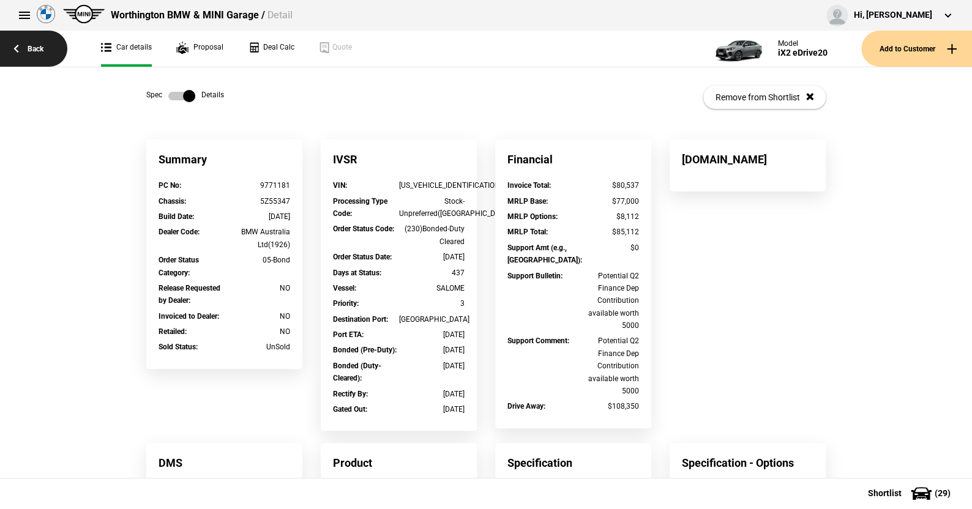
click at [38, 43] on link "Back" at bounding box center [33, 49] width 67 height 36
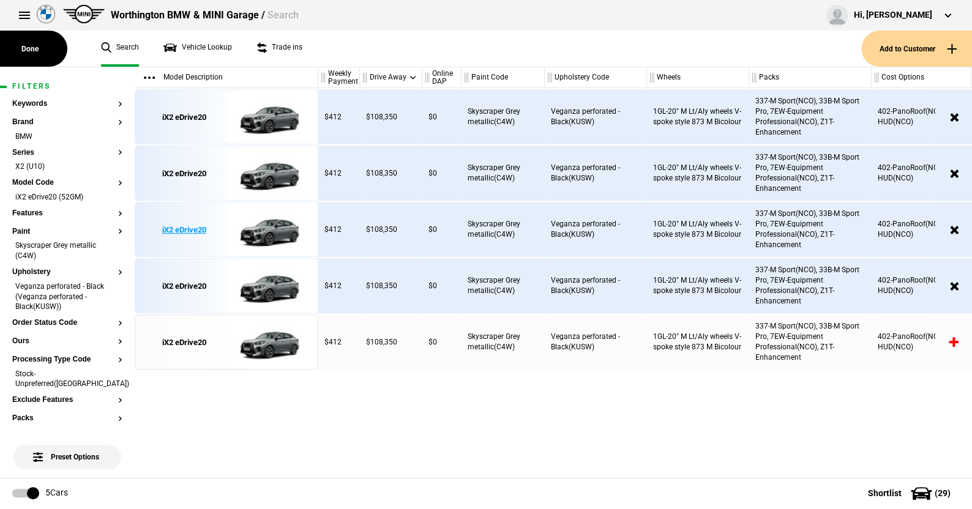
click at [270, 234] on img at bounding box center [268, 230] width 85 height 55
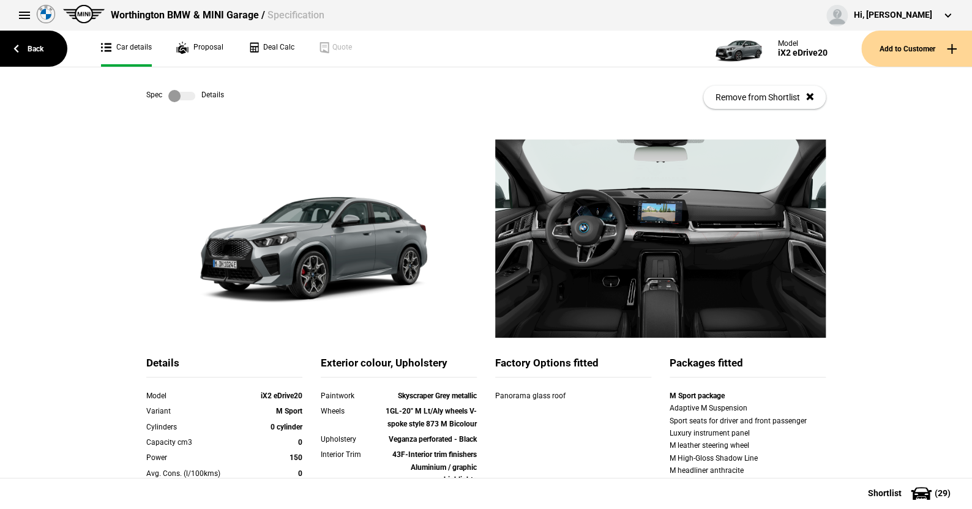
click at [184, 94] on label at bounding box center [181, 96] width 27 height 12
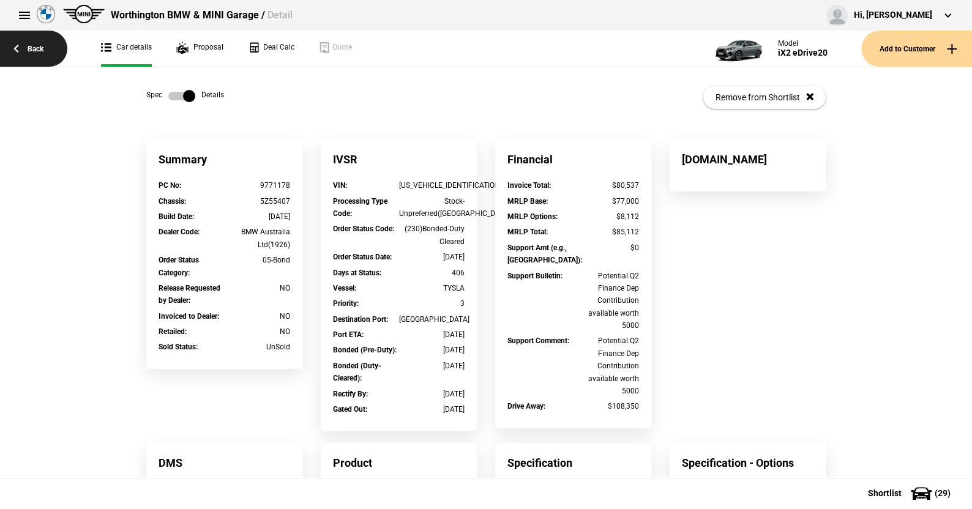
click at [36, 45] on link "Back" at bounding box center [33, 49] width 67 height 36
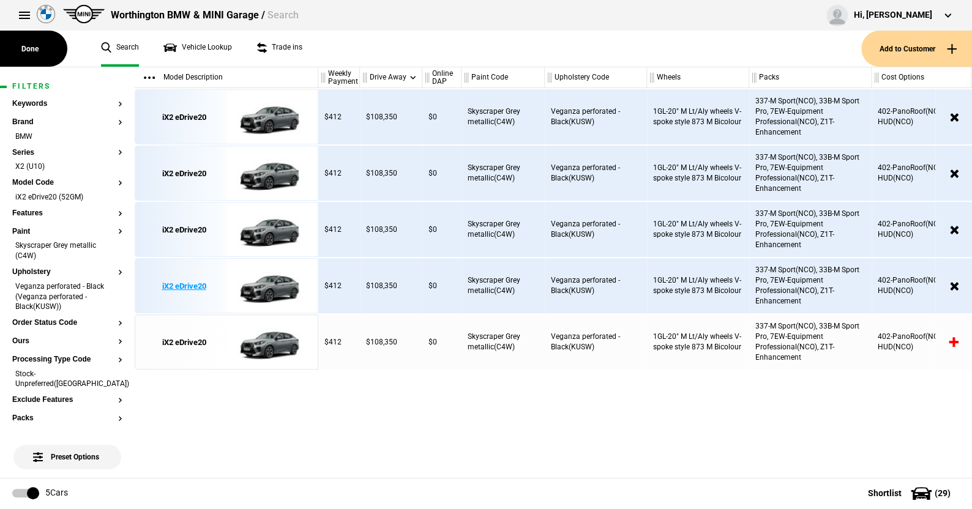
click at [280, 285] on img at bounding box center [268, 286] width 85 height 55
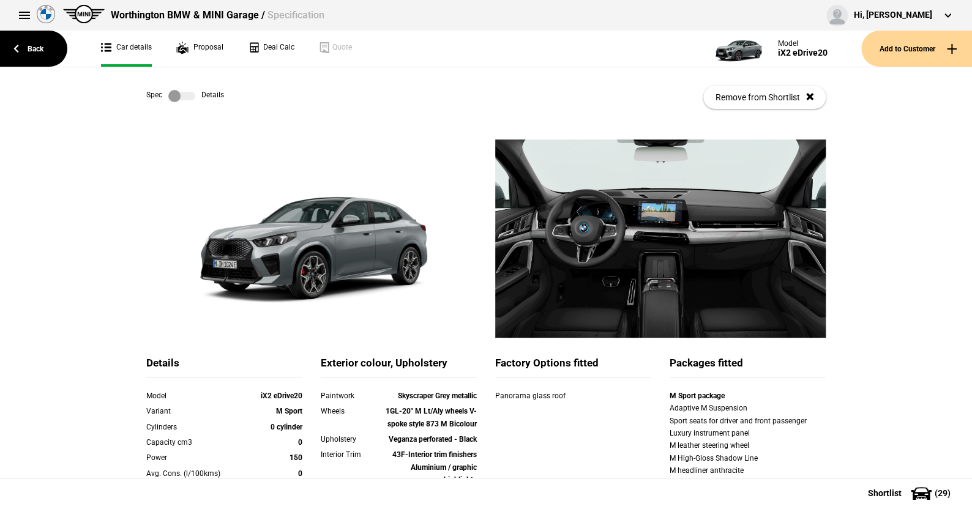
click at [186, 99] on label at bounding box center [181, 96] width 27 height 12
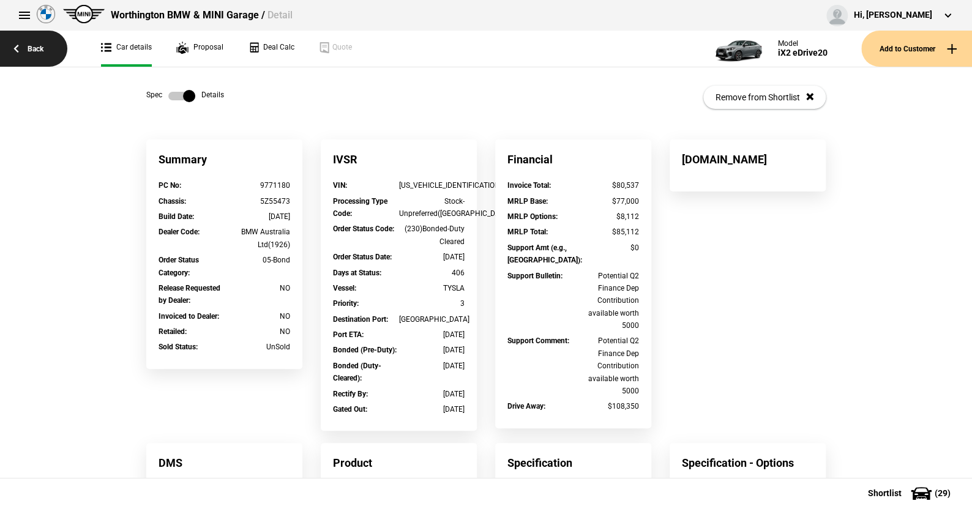
click at [32, 41] on link "Back" at bounding box center [33, 49] width 67 height 36
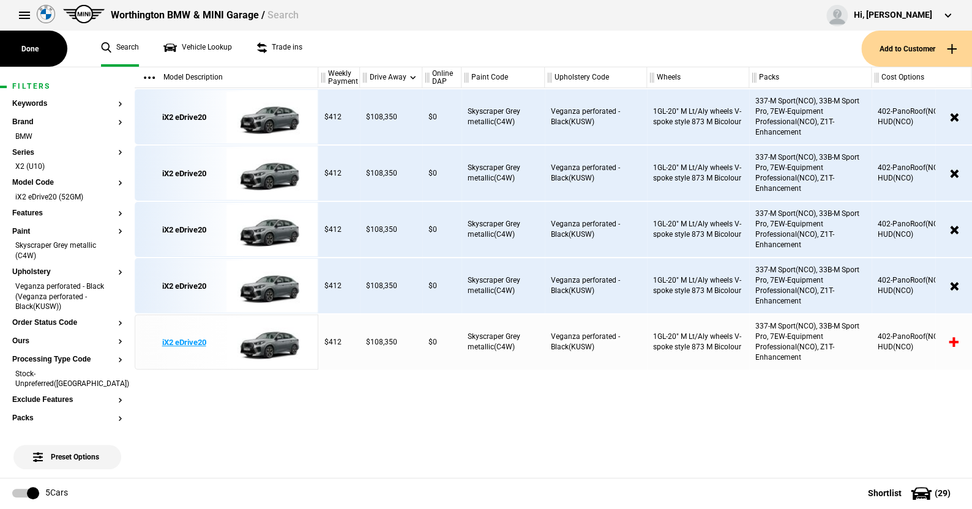
click at [266, 340] on img at bounding box center [268, 342] width 85 height 55
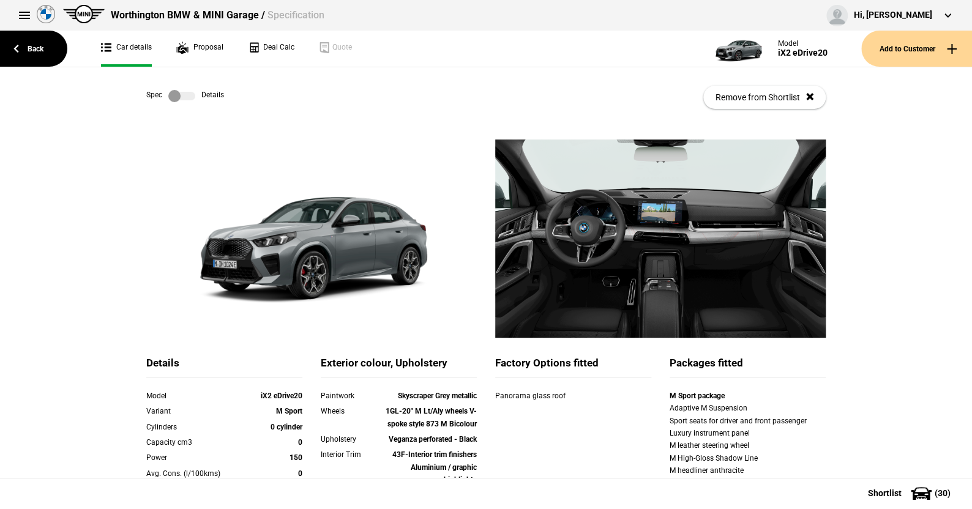
click at [185, 95] on label at bounding box center [181, 96] width 27 height 12
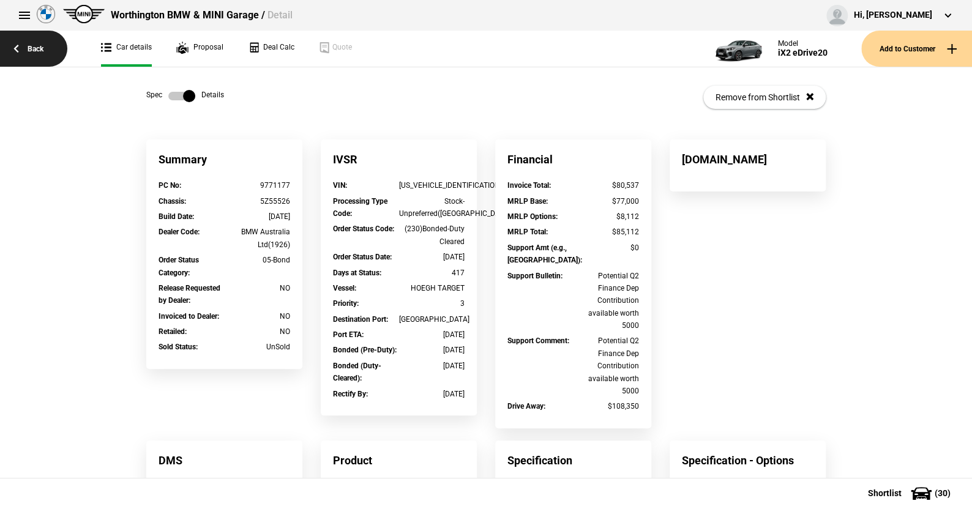
click at [37, 45] on link "Back" at bounding box center [33, 49] width 67 height 36
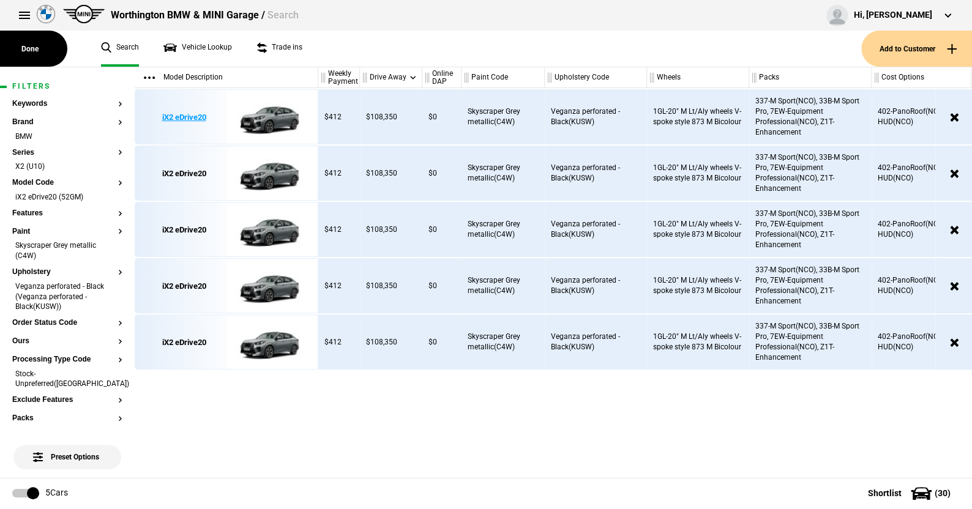
click at [269, 114] on img at bounding box center [268, 117] width 85 height 55
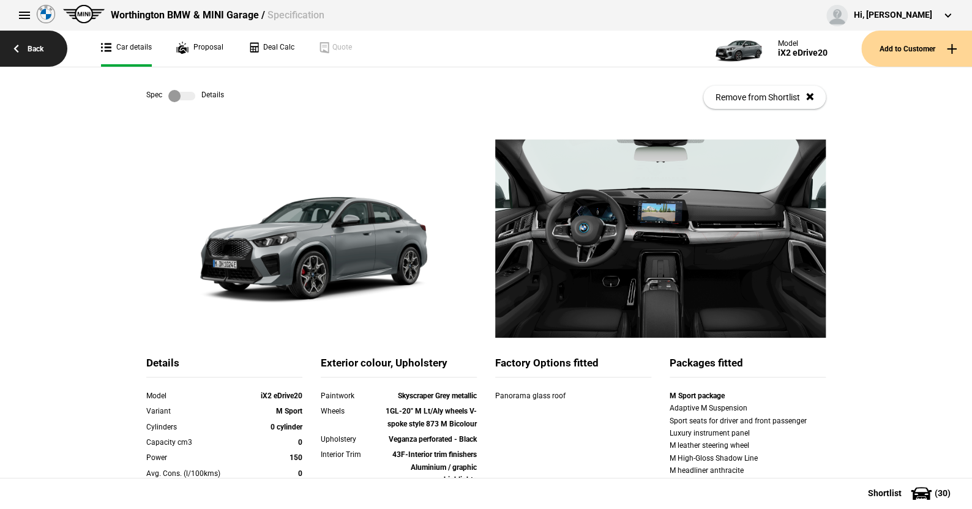
click at [36, 48] on link "Back" at bounding box center [33, 49] width 67 height 36
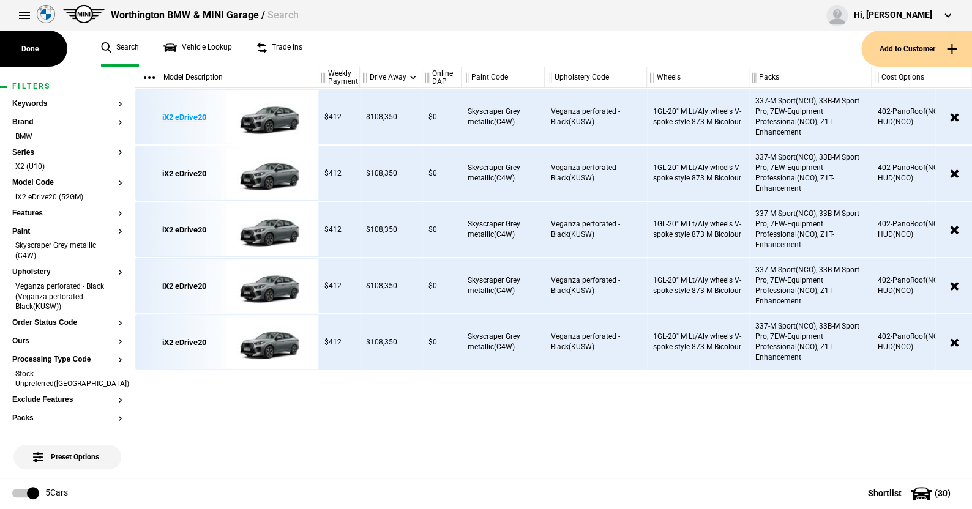
click at [274, 114] on img at bounding box center [268, 117] width 85 height 55
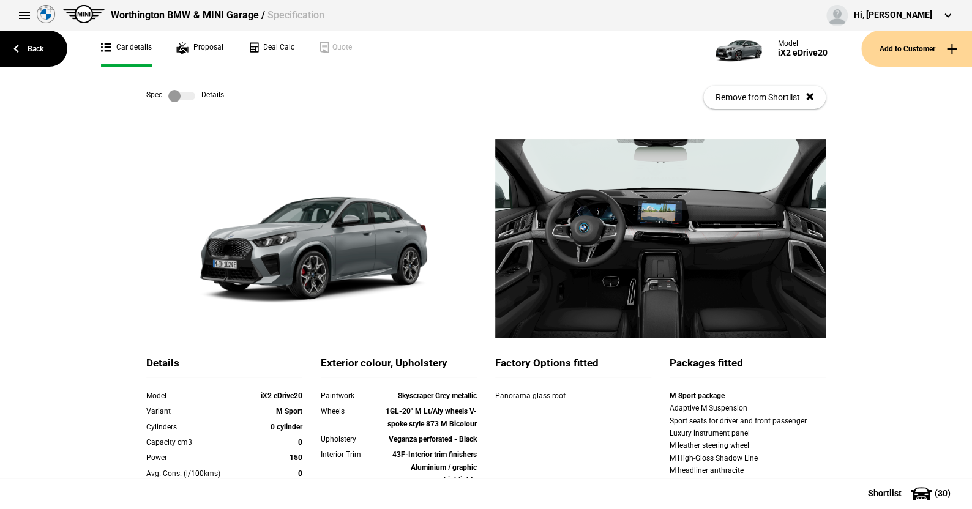
click at [185, 92] on label at bounding box center [181, 96] width 27 height 12
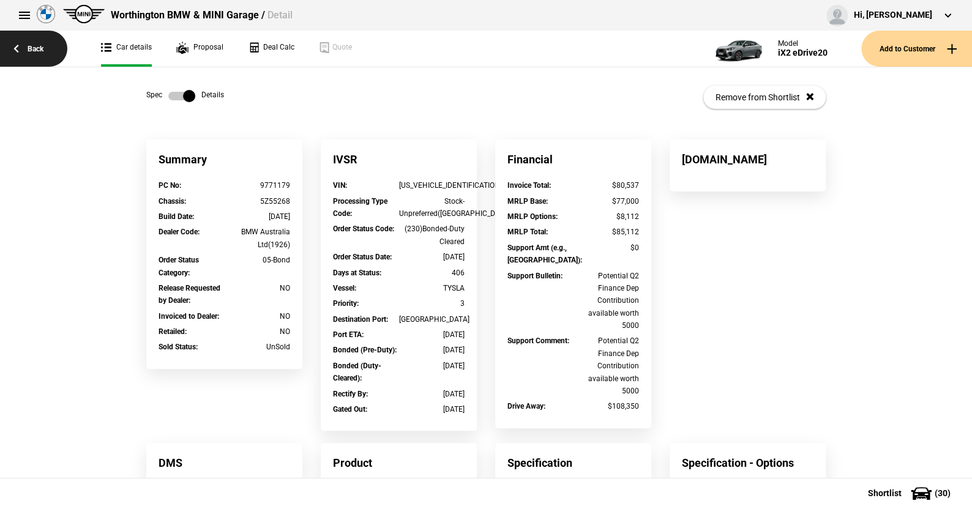
click at [40, 51] on link "Back" at bounding box center [33, 49] width 67 height 36
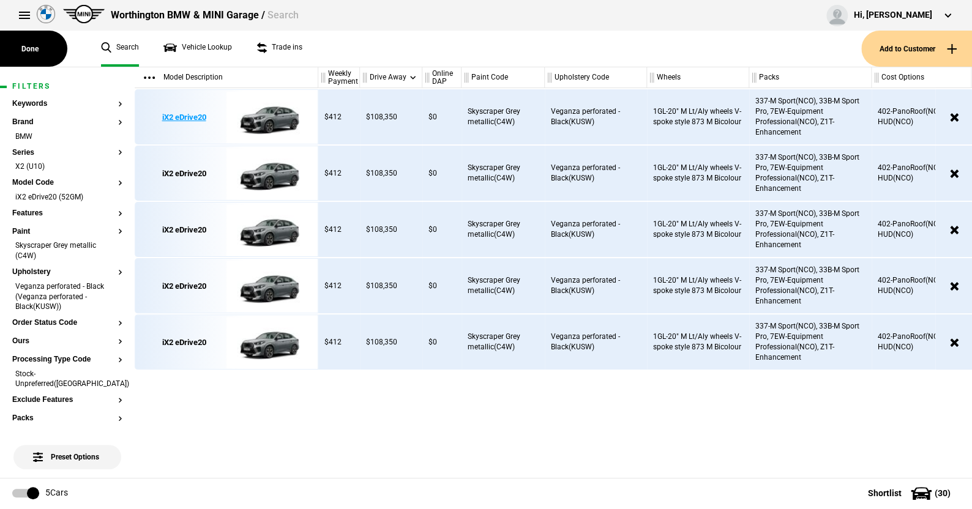
click at [278, 116] on img at bounding box center [268, 117] width 85 height 55
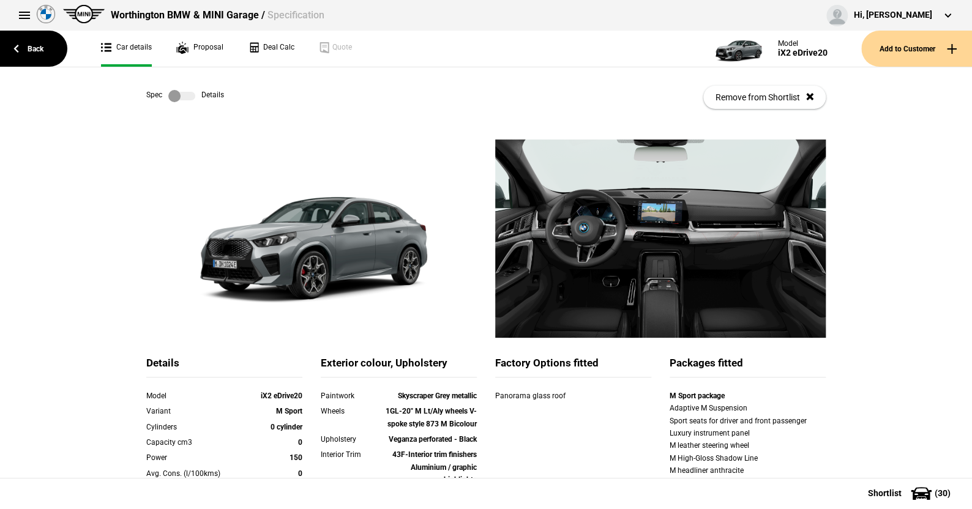
click at [188, 97] on label at bounding box center [181, 96] width 27 height 12
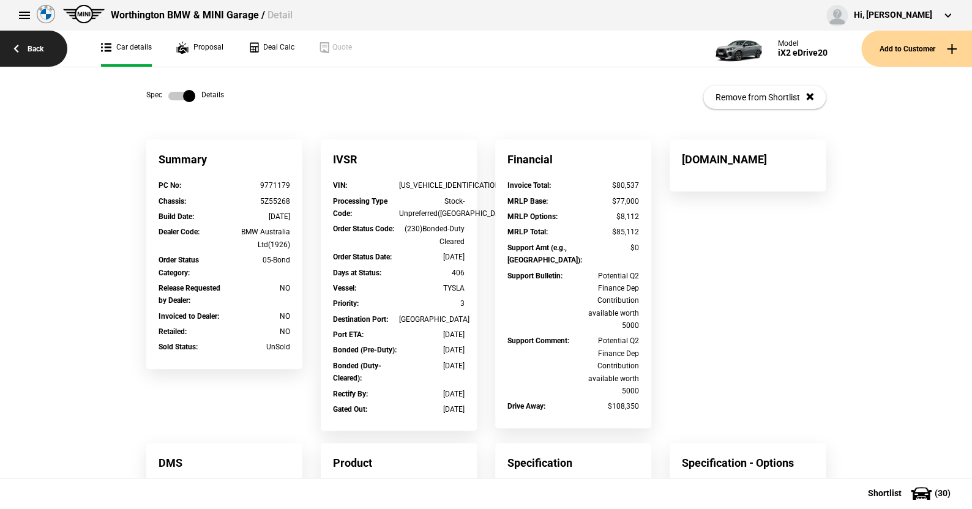
click at [35, 42] on link "Back" at bounding box center [33, 49] width 67 height 36
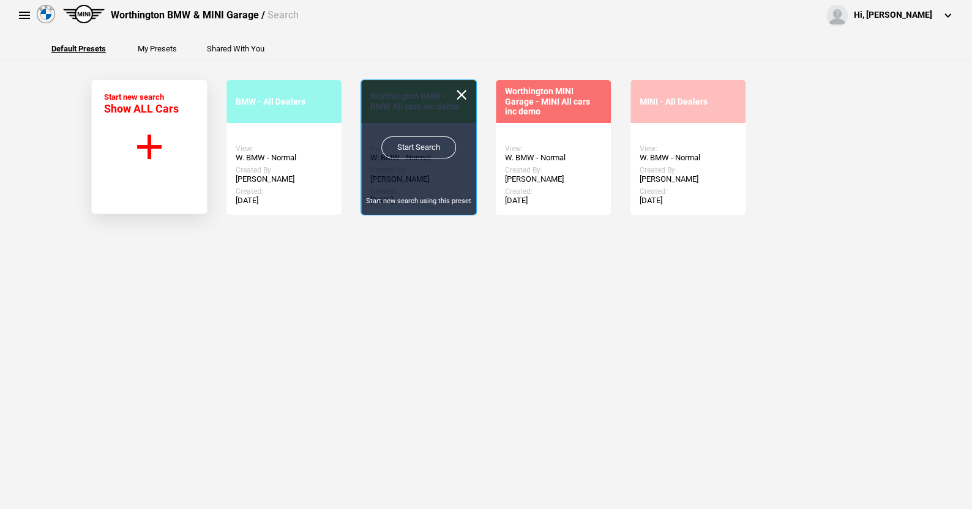
click at [401, 141] on link "Start Search" at bounding box center [418, 147] width 75 height 22
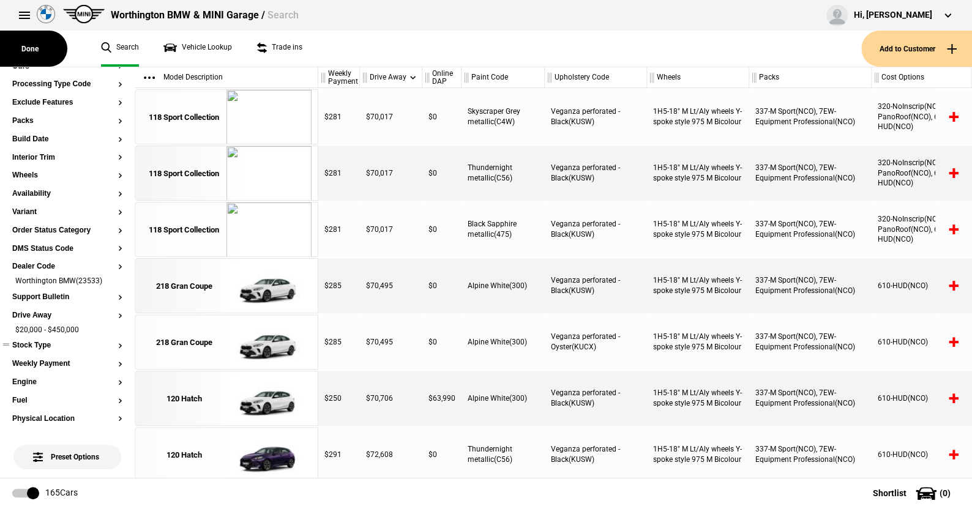
scroll to position [245, 0]
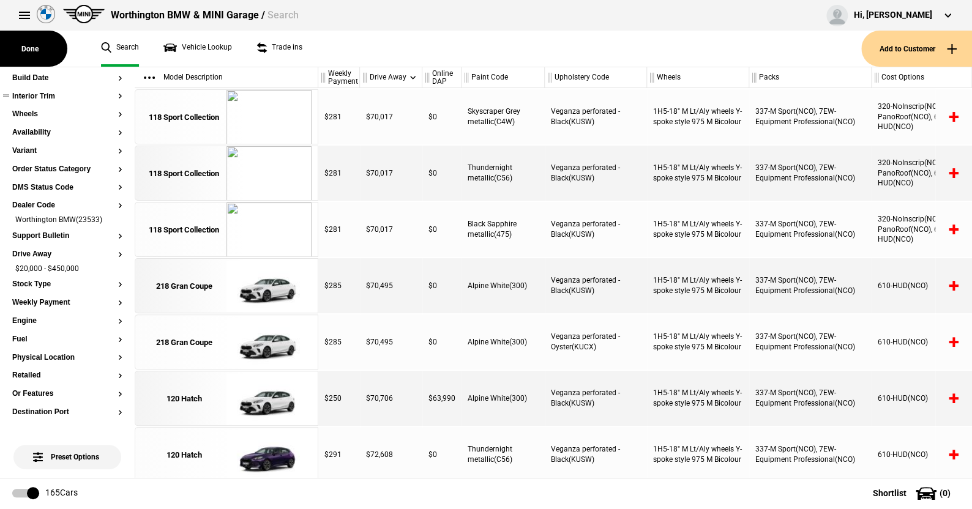
click at [35, 95] on button "Interior Trim" at bounding box center [67, 96] width 110 height 9
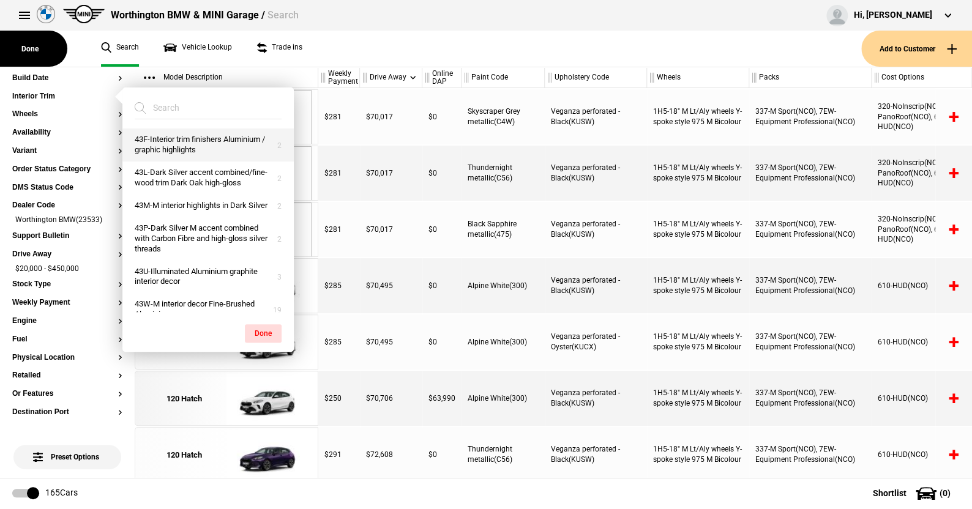
click at [165, 138] on button "43F-Interior trim finishers Aluminium / graphic highlights" at bounding box center [207, 145] width 171 height 33
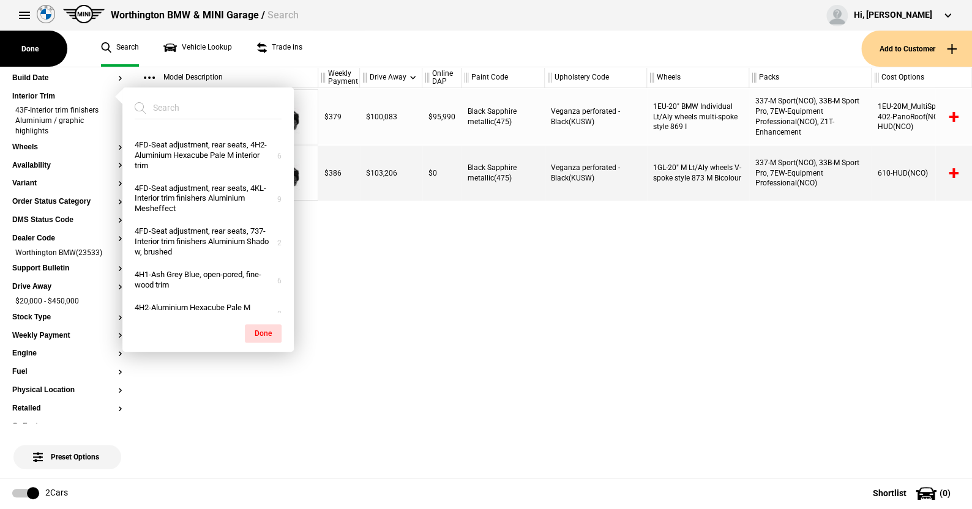
scroll to position [428, 0]
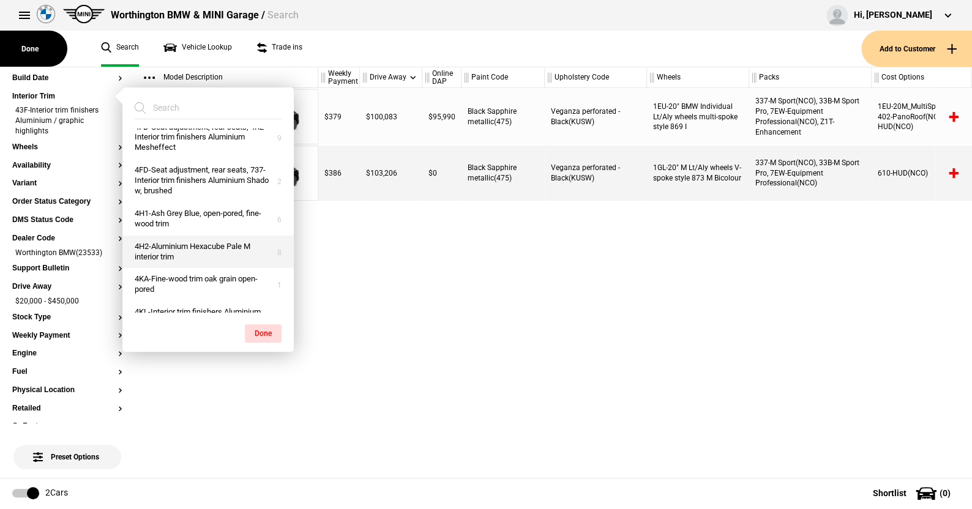
click at [169, 269] on button "4H2-Aluminium Hexacube Pale M interior trim" at bounding box center [207, 252] width 171 height 33
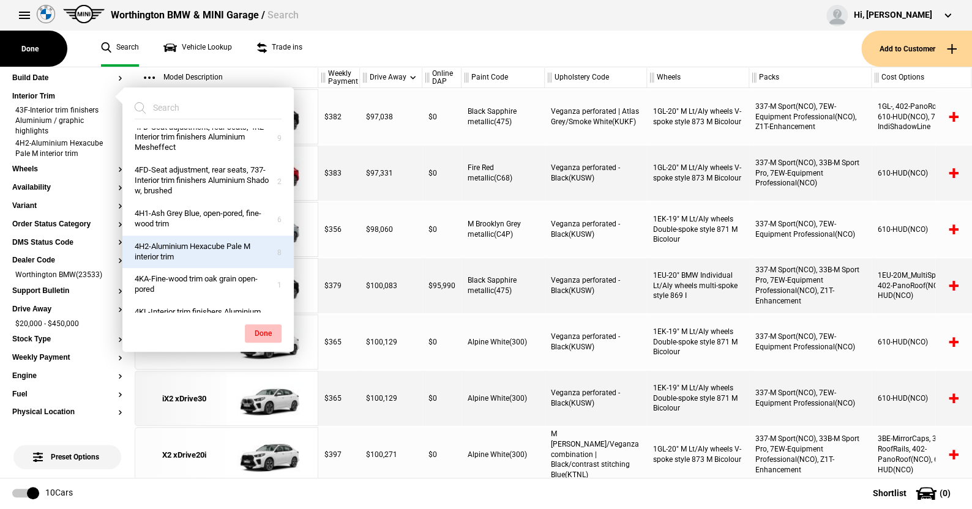
click at [260, 330] on button "Done" at bounding box center [263, 333] width 37 height 18
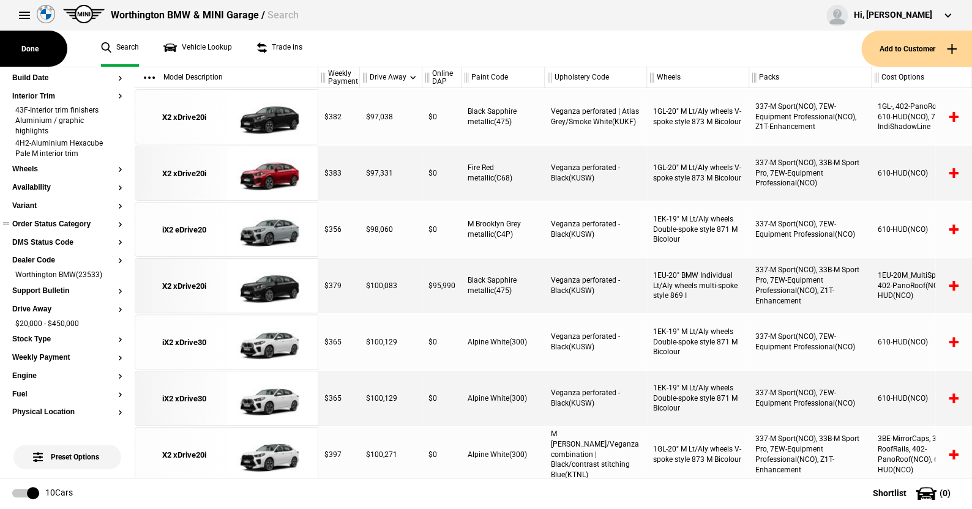
click at [78, 221] on button "Order Status Category" at bounding box center [67, 224] width 110 height 9
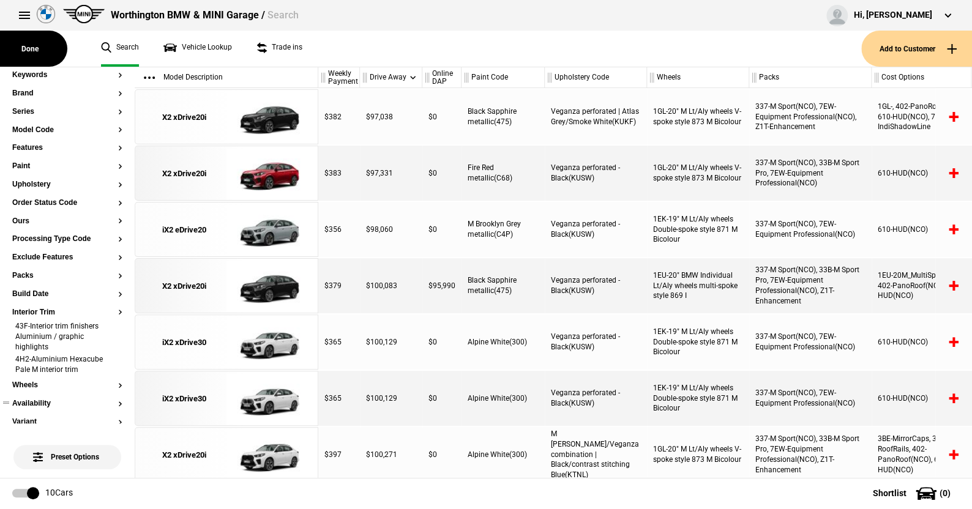
scroll to position [0, 0]
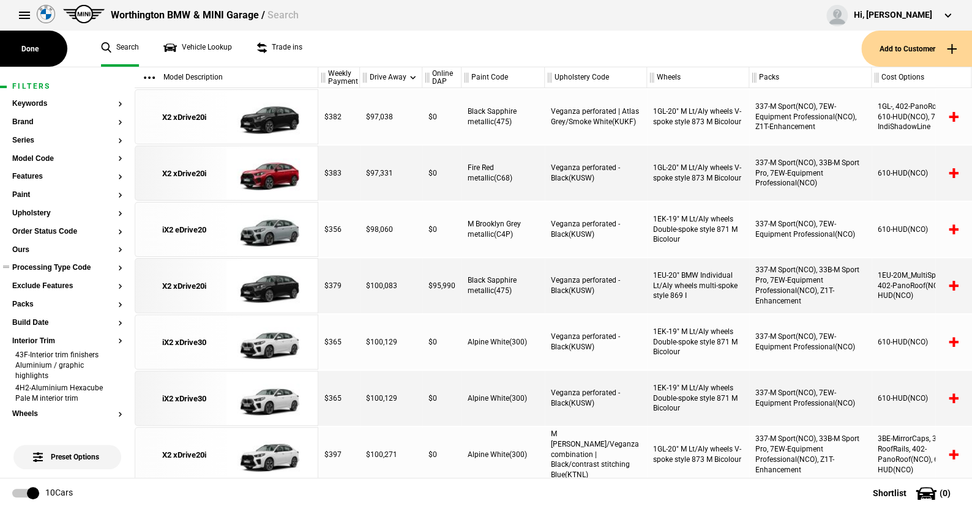
click at [58, 269] on button "Processing Type Code" at bounding box center [67, 268] width 110 height 9
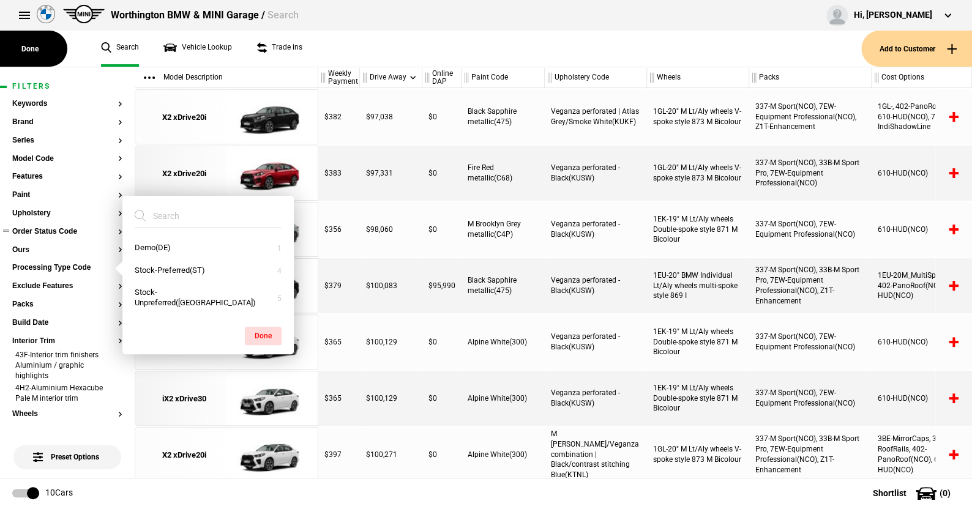
click at [60, 230] on button "Order Status Code" at bounding box center [67, 232] width 110 height 9
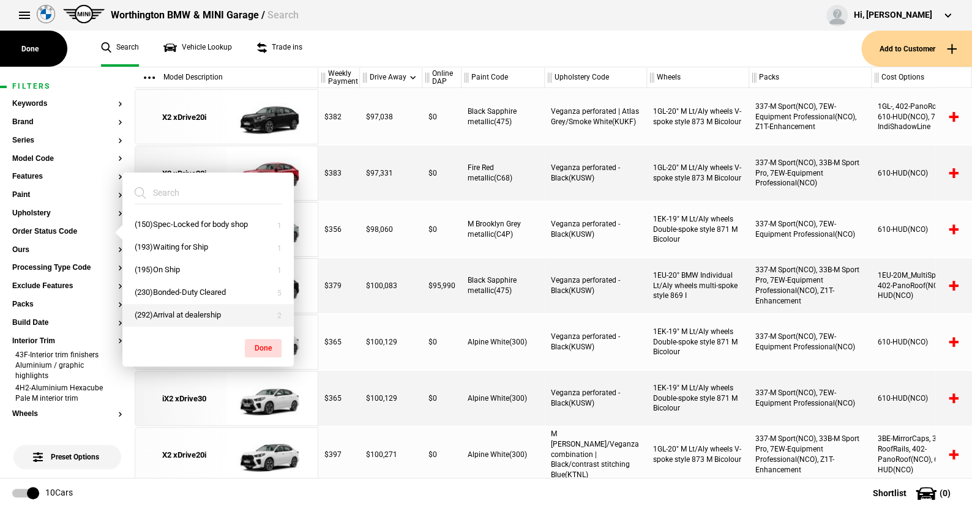
click at [179, 311] on button "(292)Arrival at dealership" at bounding box center [207, 315] width 171 height 23
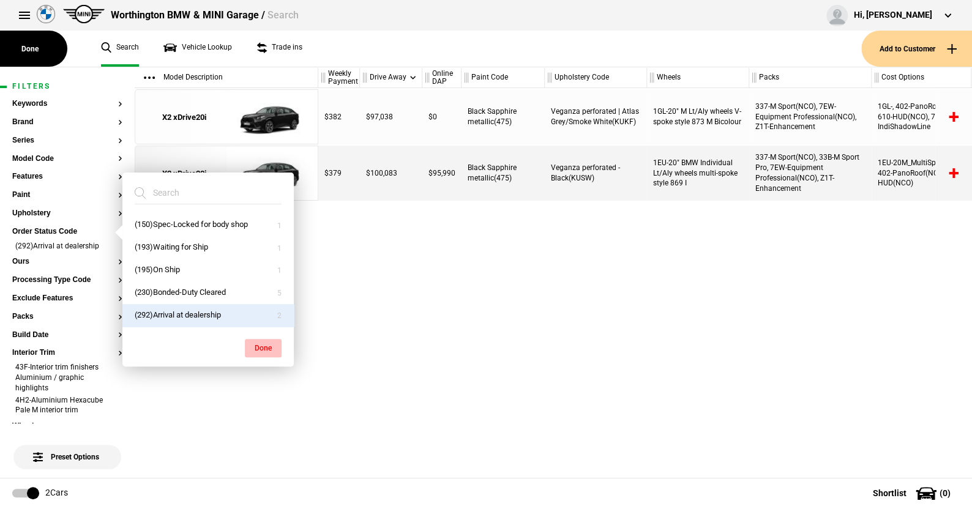
click at [257, 342] on button "Done" at bounding box center [263, 348] width 37 height 18
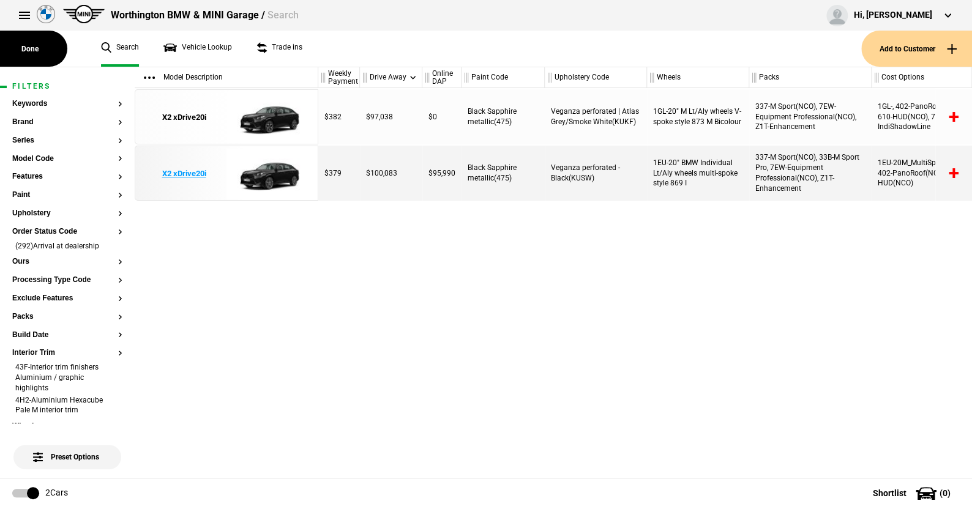
click at [268, 167] on img at bounding box center [268, 173] width 85 height 55
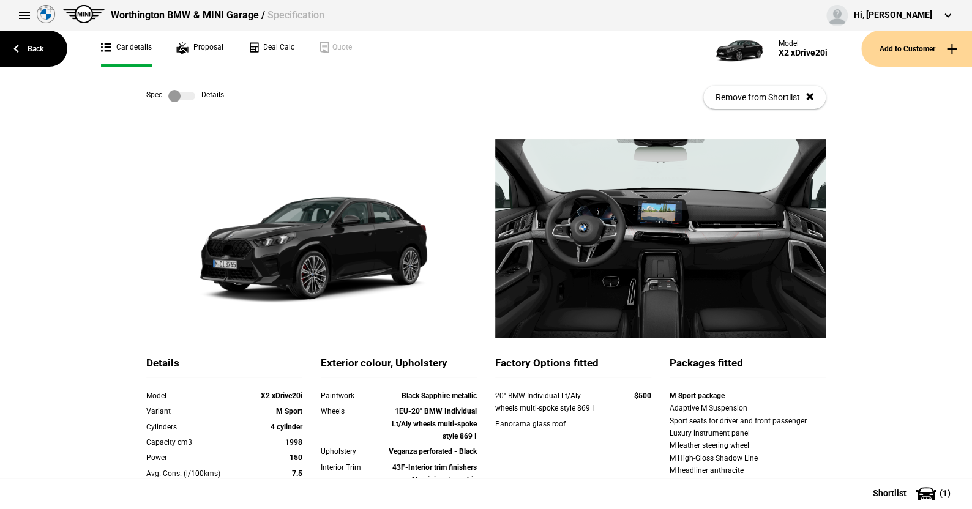
scroll to position [122, 0]
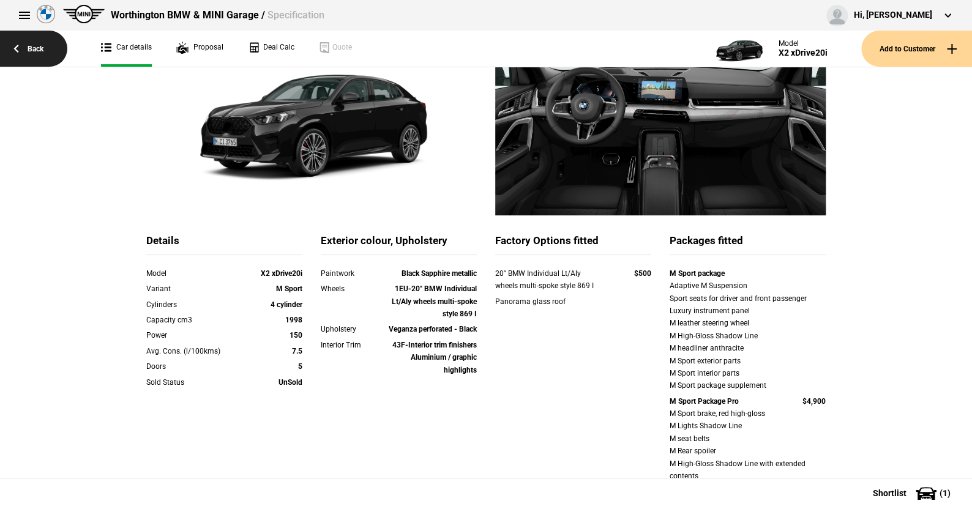
click at [39, 45] on link "Back" at bounding box center [33, 49] width 67 height 36
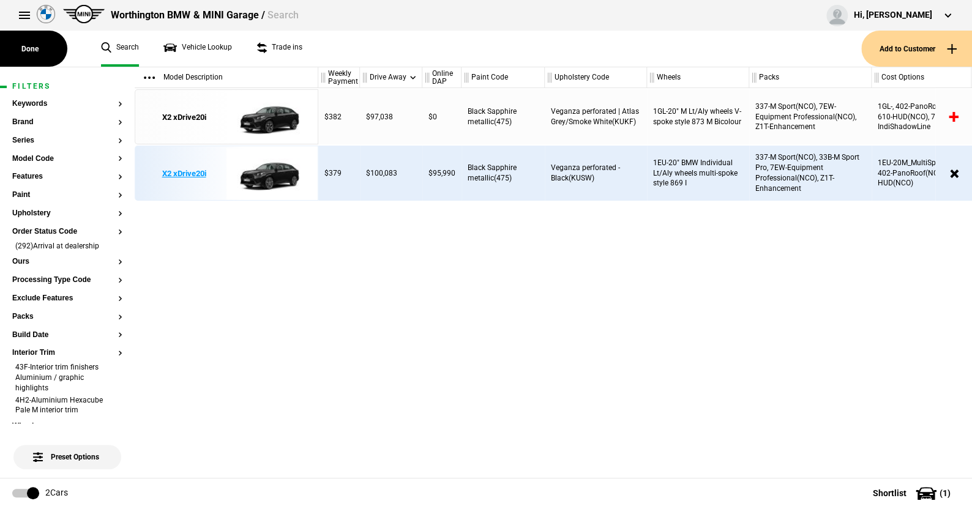
click at [270, 175] on img at bounding box center [268, 173] width 85 height 55
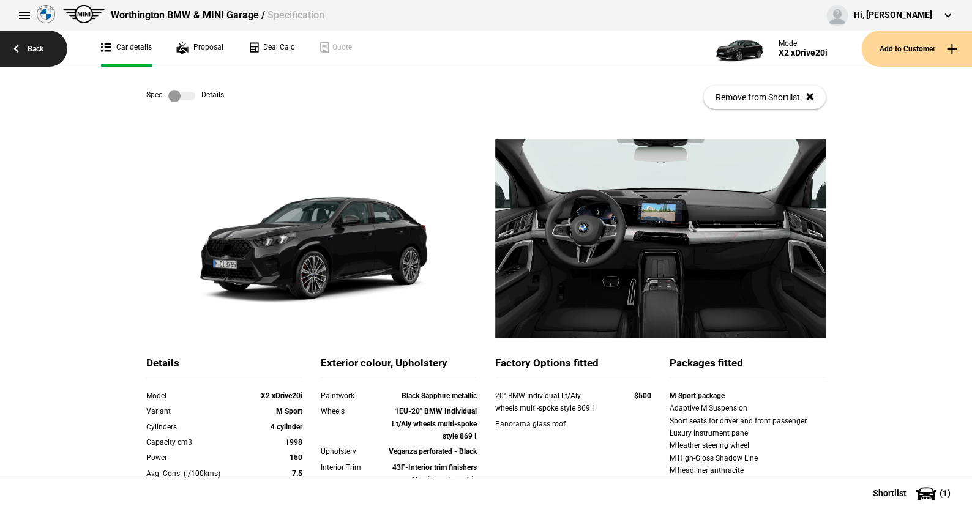
click at [37, 43] on link "Back" at bounding box center [33, 49] width 67 height 36
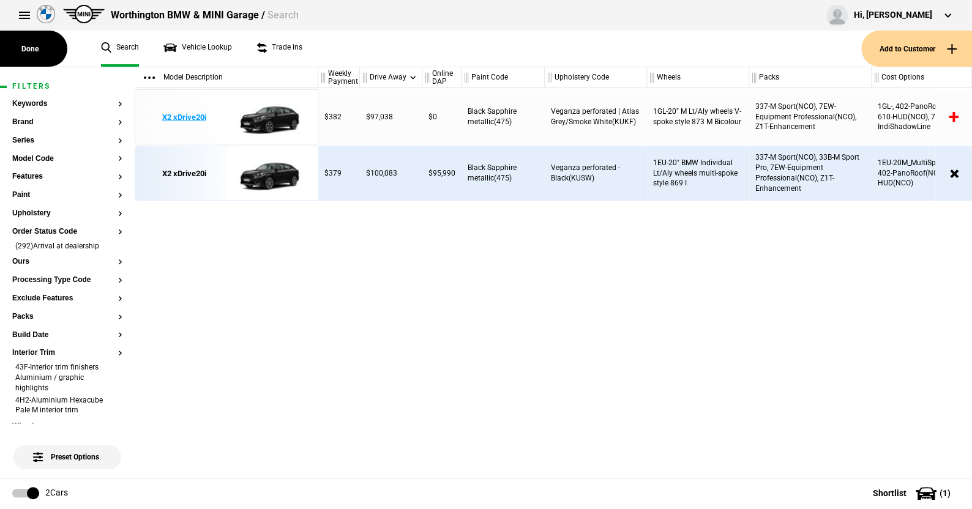
click at [274, 114] on img at bounding box center [268, 117] width 85 height 55
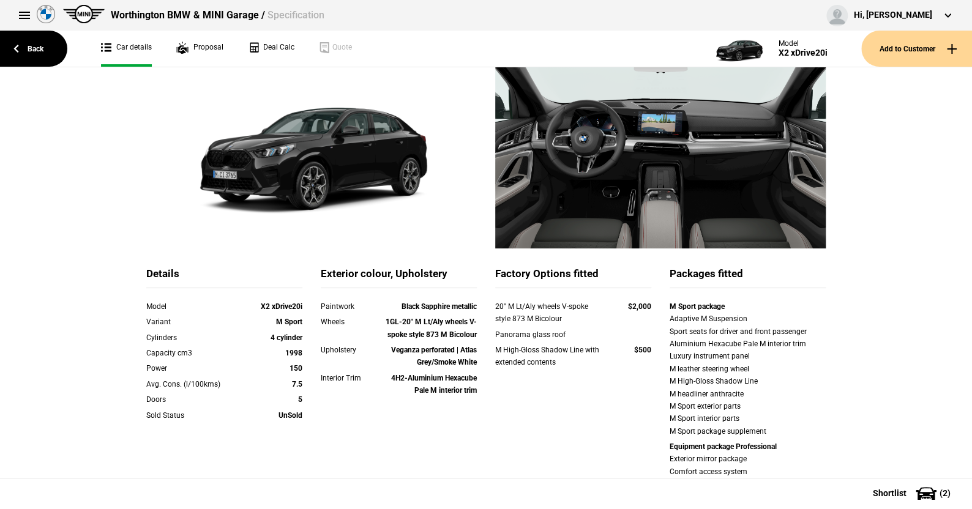
scroll to position [61, 0]
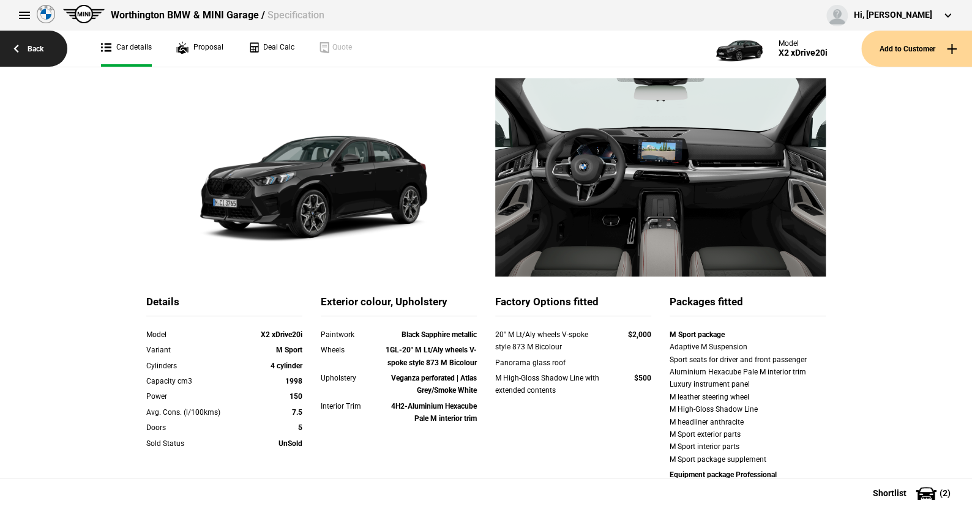
click at [40, 48] on link "Back" at bounding box center [33, 49] width 67 height 36
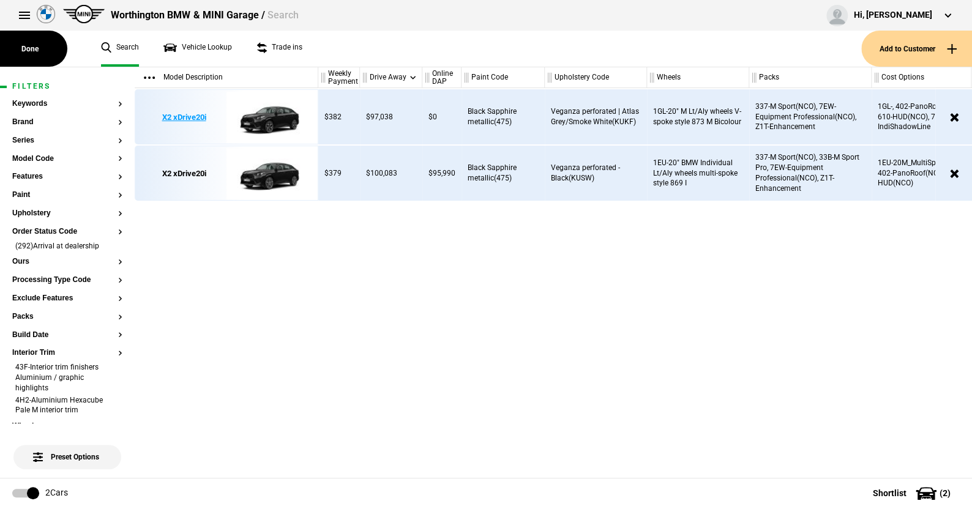
click at [275, 122] on img at bounding box center [268, 117] width 85 height 55
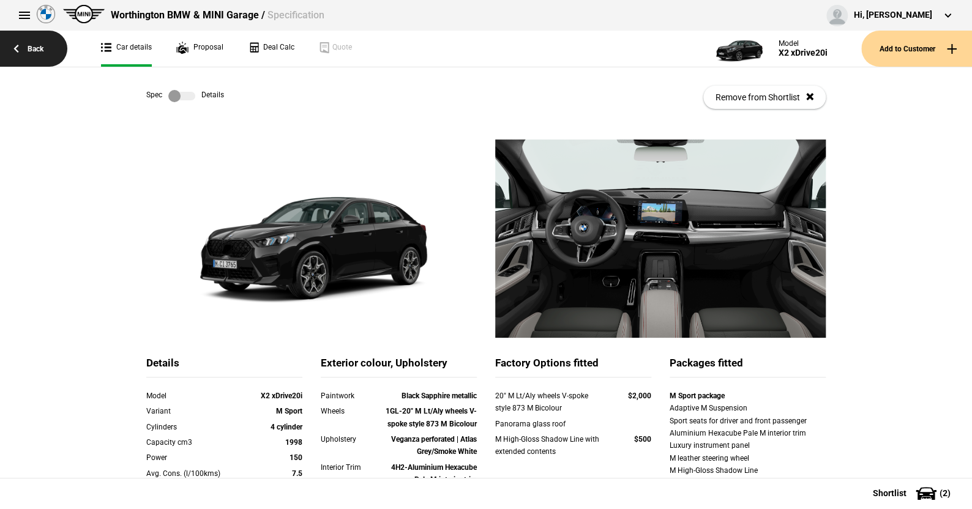
click at [37, 48] on link "Back" at bounding box center [33, 49] width 67 height 36
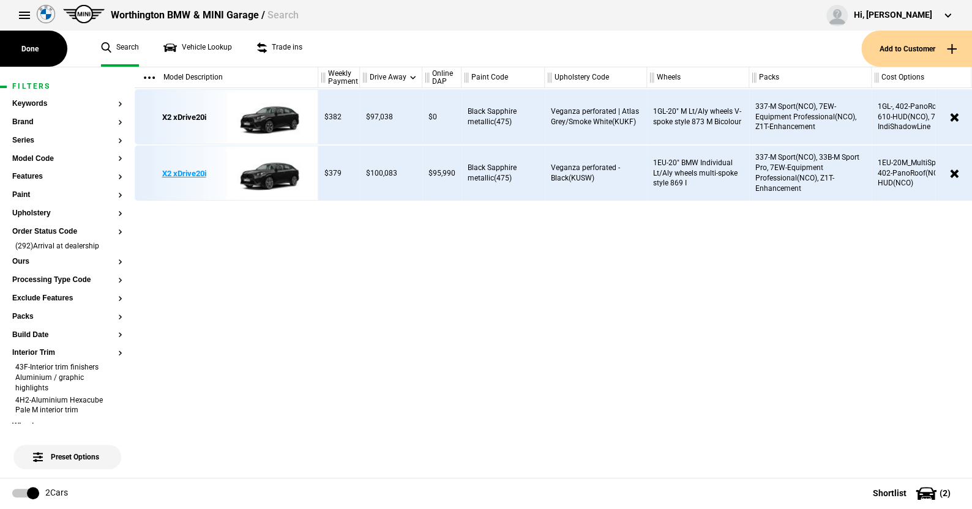
click at [264, 169] on img at bounding box center [268, 173] width 85 height 55
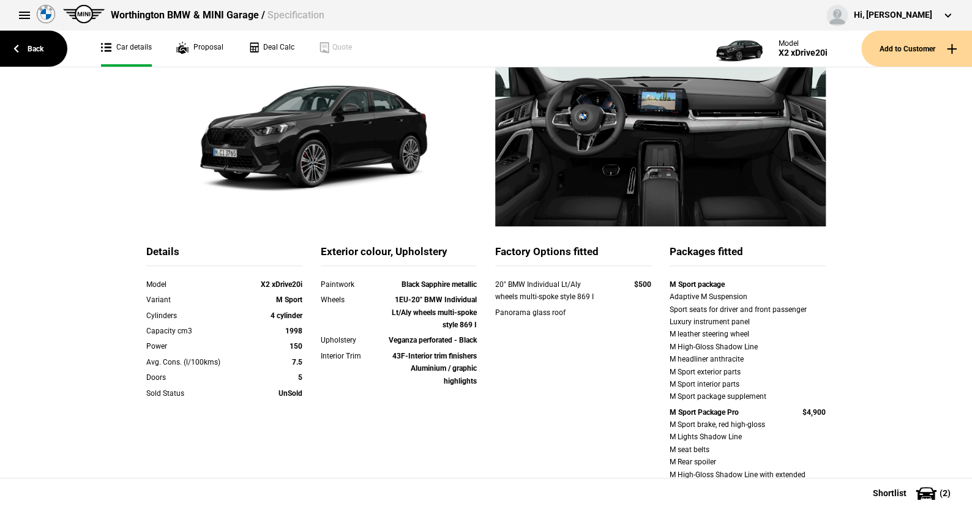
scroll to position [122, 0]
